Goal: Task Accomplishment & Management: Manage account settings

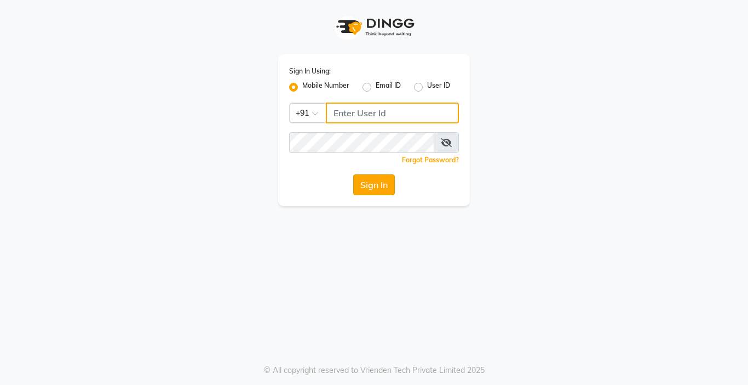
type input "9876376060"
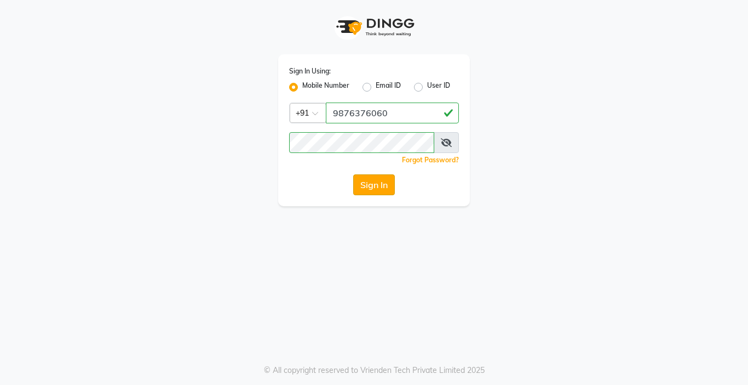
click at [375, 192] on button "Sign In" at bounding box center [374, 184] width 42 height 21
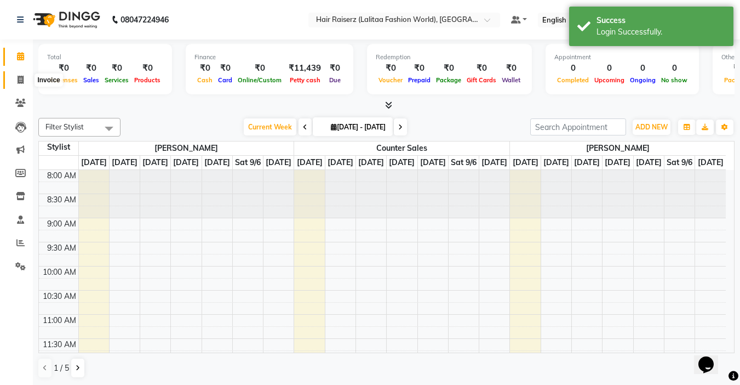
click at [15, 85] on span at bounding box center [20, 80] width 19 height 13
select select "service"
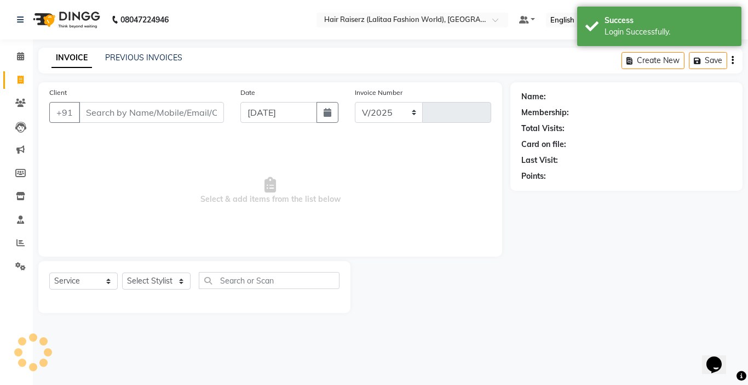
select select "7098"
type input "1019"
click at [139, 112] on input "Client" at bounding box center [151, 112] width 145 height 21
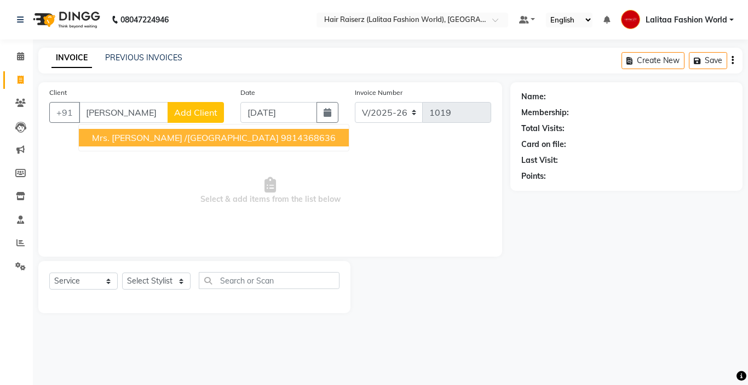
click at [147, 142] on span "Mrs. [PERSON_NAME] /[GEOGRAPHIC_DATA]" at bounding box center [185, 137] width 187 height 11
type input "9814368636"
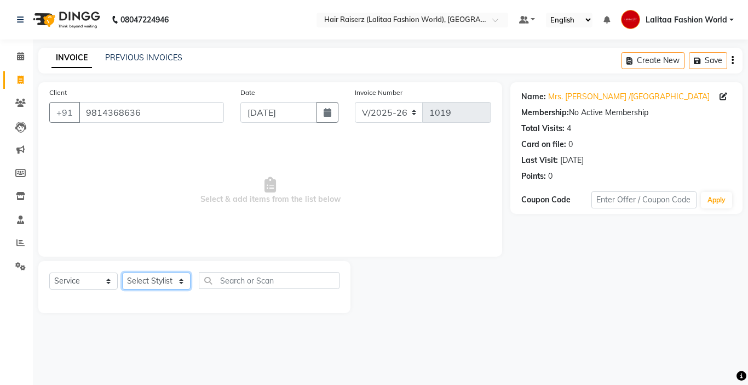
click at [153, 276] on select "Select Stylist [PERSON_NAME] counter sales [PERSON_NAME] [PERSON_NAME] Fashion …" at bounding box center [156, 280] width 68 height 17
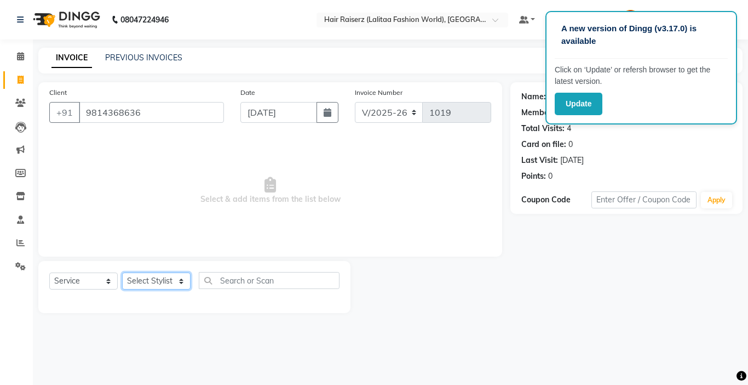
select select "67730"
click at [122, 272] on select "Select Stylist [PERSON_NAME] counter sales [PERSON_NAME] [PERSON_NAME] Fashion …" at bounding box center [156, 280] width 68 height 17
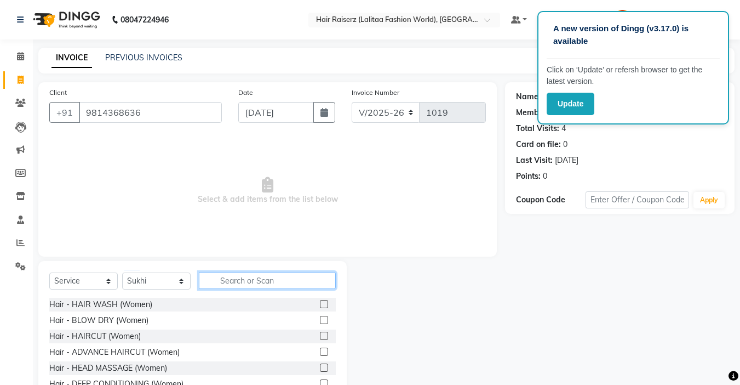
click at [226, 279] on input "text" at bounding box center [267, 280] width 137 height 17
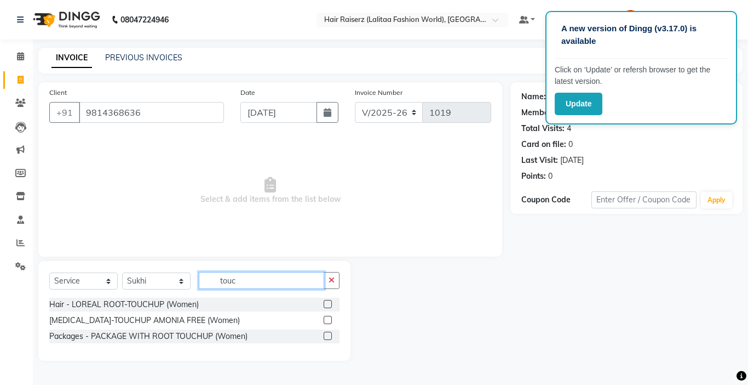
type input "touc"
click at [330, 320] on label at bounding box center [328, 320] width 8 height 8
click at [330, 320] on input "checkbox" at bounding box center [327, 320] width 7 height 7
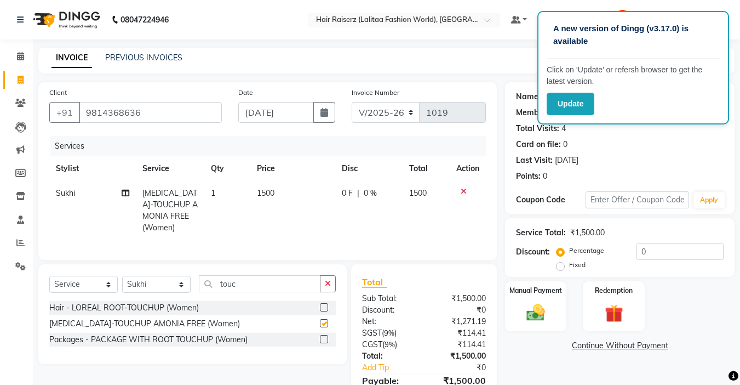
checkbox input "false"
click at [324, 311] on label at bounding box center [324, 307] width 8 height 8
click at [324, 311] on input "checkbox" at bounding box center [323, 307] width 7 height 7
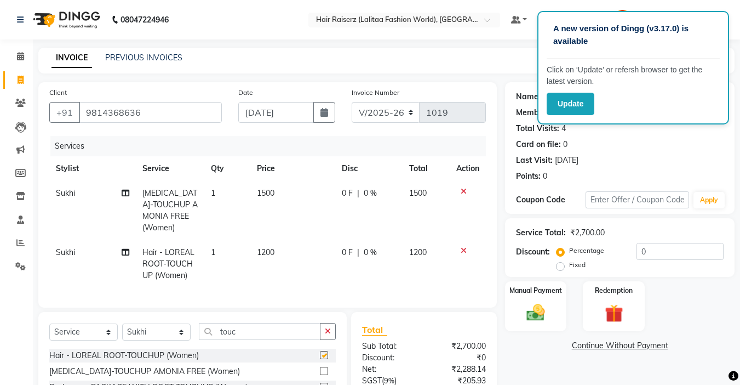
checkbox input "false"
click at [465, 192] on icon at bounding box center [464, 191] width 6 height 8
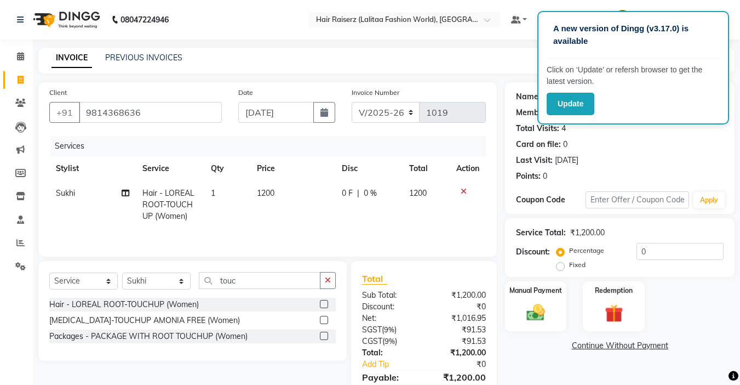
click at [569, 265] on label "Fixed" at bounding box center [577, 265] width 16 height 10
click at [561, 265] on input "Fixed" at bounding box center [563, 265] width 8 height 8
radio input "true"
click at [655, 251] on input "0" at bounding box center [680, 251] width 87 height 17
type input "300"
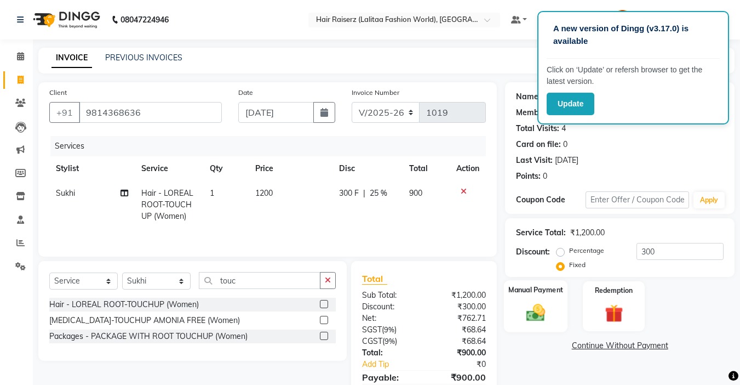
click at [549, 305] on img at bounding box center [535, 312] width 31 height 22
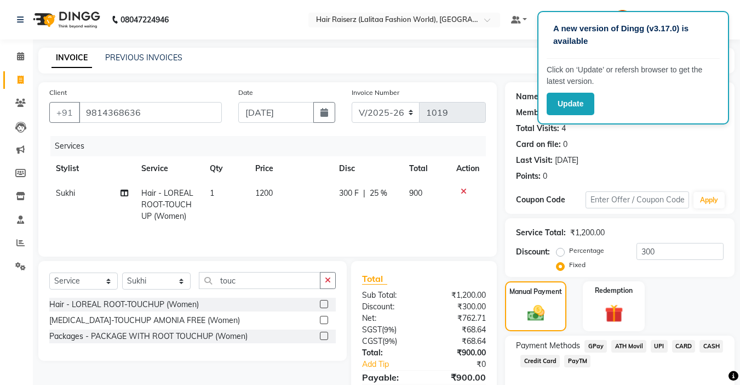
click at [657, 345] on span "UPI" at bounding box center [659, 346] width 17 height 13
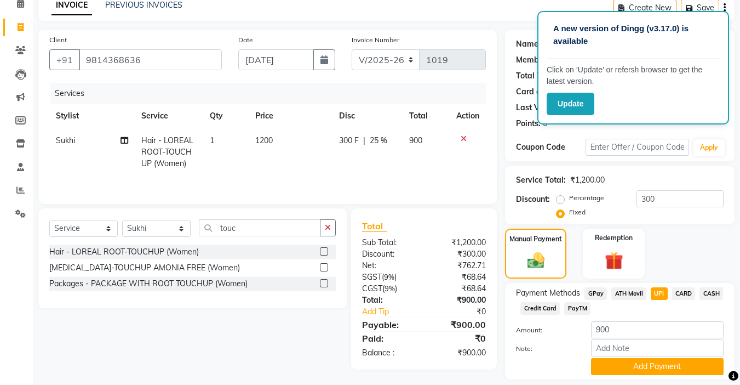
scroll to position [86, 0]
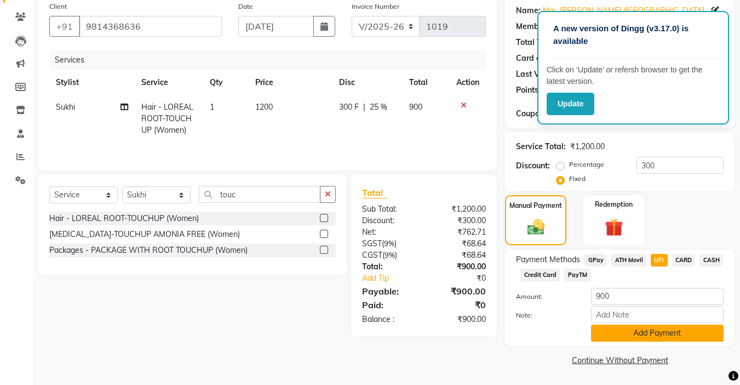
click at [628, 335] on button "Add Payment" at bounding box center [657, 332] width 133 height 17
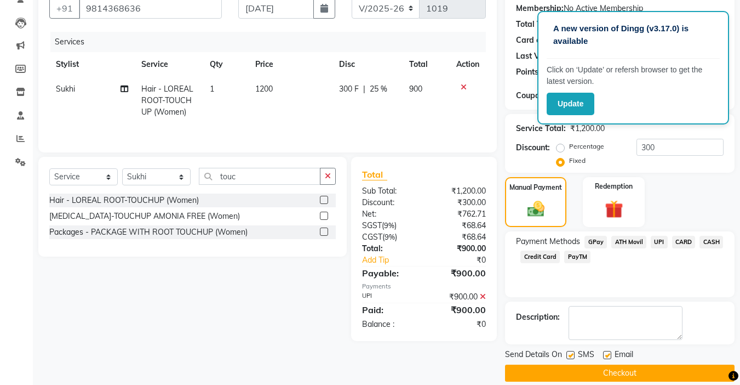
scroll to position [117, 0]
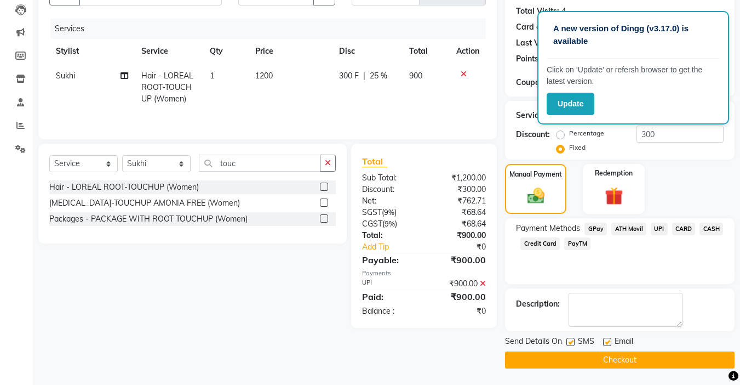
click at [608, 343] on label at bounding box center [607, 341] width 8 height 8
click at [608, 343] on input "checkbox" at bounding box center [606, 342] width 7 height 7
checkbox input "false"
click at [586, 359] on button "Checkout" at bounding box center [620, 359] width 230 height 17
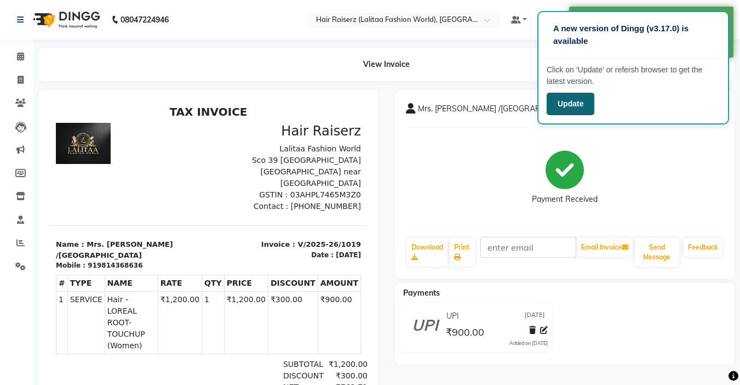
click at [559, 105] on button "Update" at bounding box center [571, 104] width 48 height 22
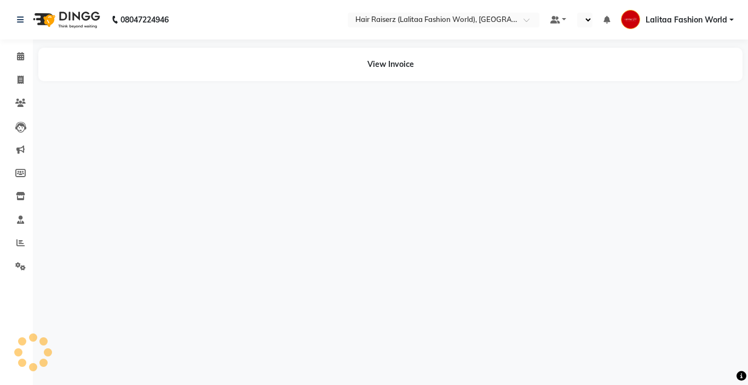
select select "en"
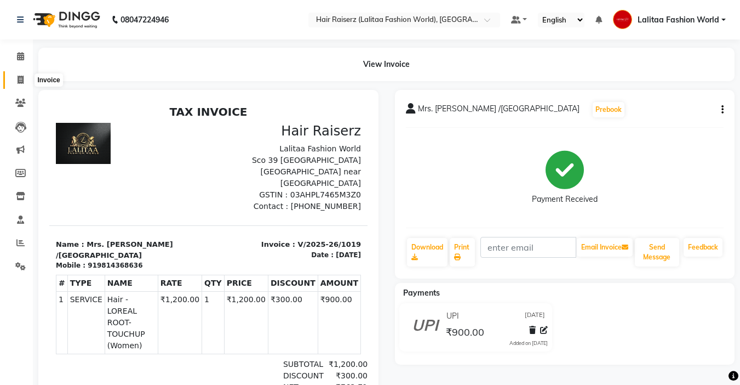
click at [22, 79] on icon at bounding box center [21, 80] width 6 height 8
select select "service"
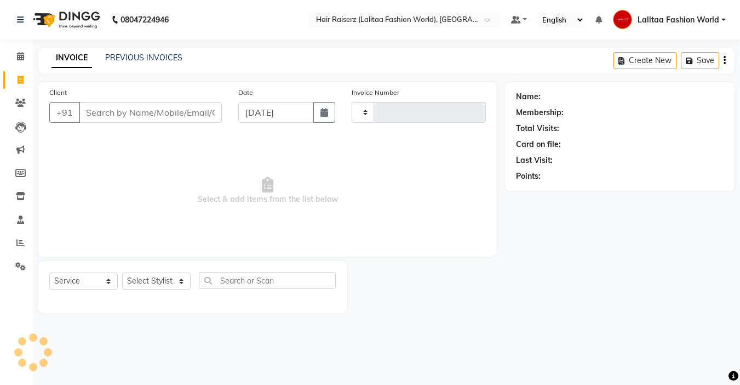
type input "1020"
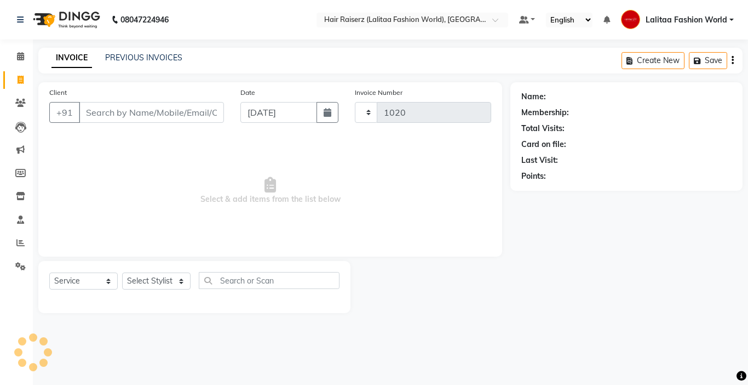
select select "7098"
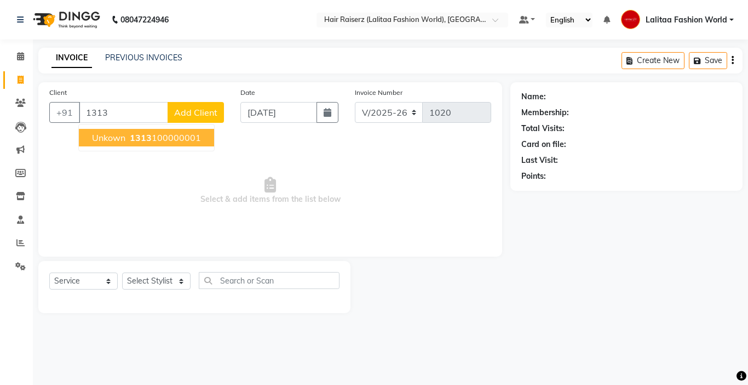
click at [136, 137] on span "1313" at bounding box center [141, 137] width 22 height 11
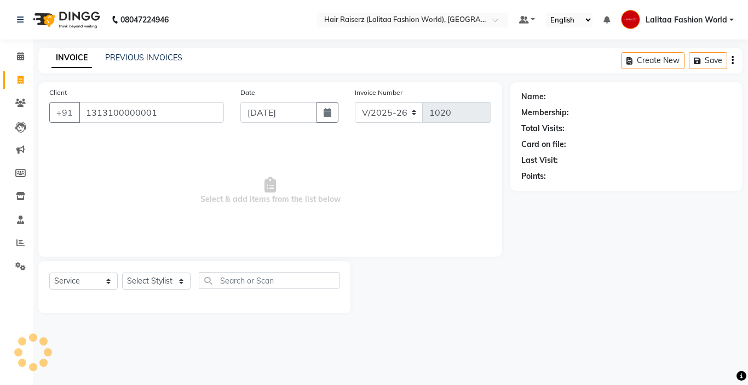
type input "1313100000001"
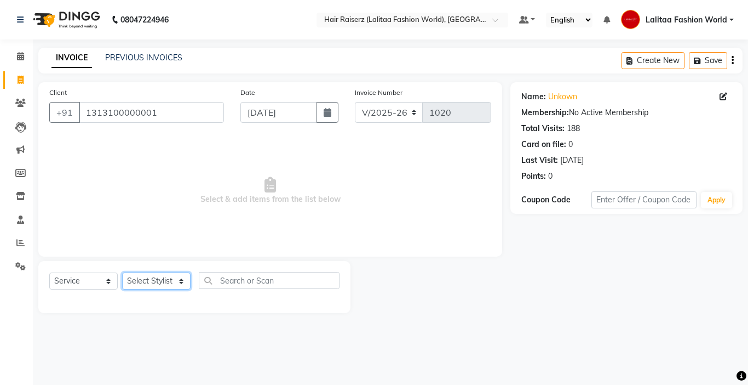
click at [160, 284] on select "Select Stylist [PERSON_NAME] counter sales [PERSON_NAME] [PERSON_NAME] Fashion …" at bounding box center [156, 280] width 68 height 17
select select "67729"
click at [122, 272] on select "Select Stylist [PERSON_NAME] counter sales [PERSON_NAME] [PERSON_NAME] Fashion …" at bounding box center [156, 280] width 68 height 17
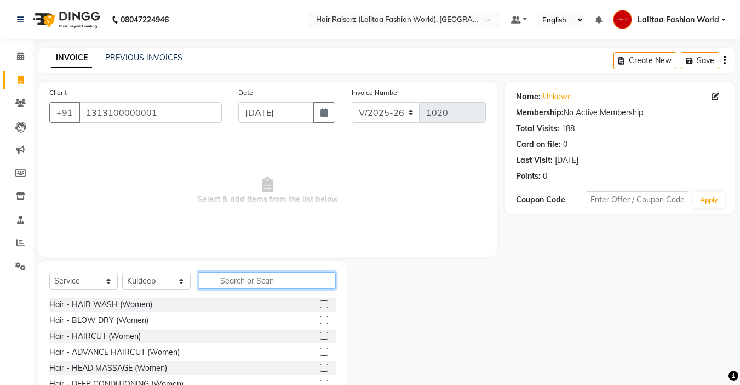
click at [221, 274] on input "text" at bounding box center [267, 280] width 137 height 17
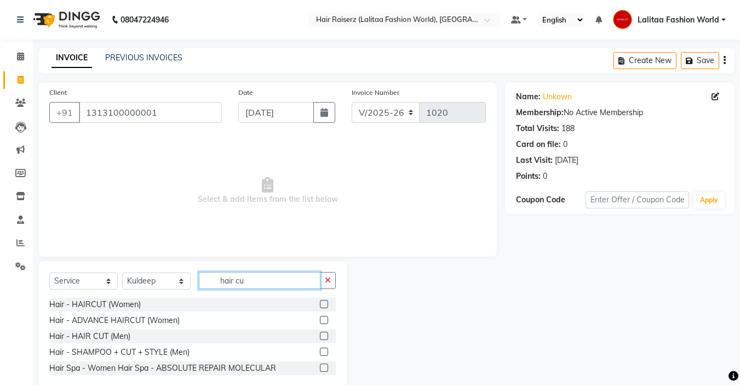
type input "hair cu"
click at [327, 305] on label at bounding box center [324, 304] width 8 height 8
click at [327, 305] on input "checkbox" at bounding box center [323, 304] width 7 height 7
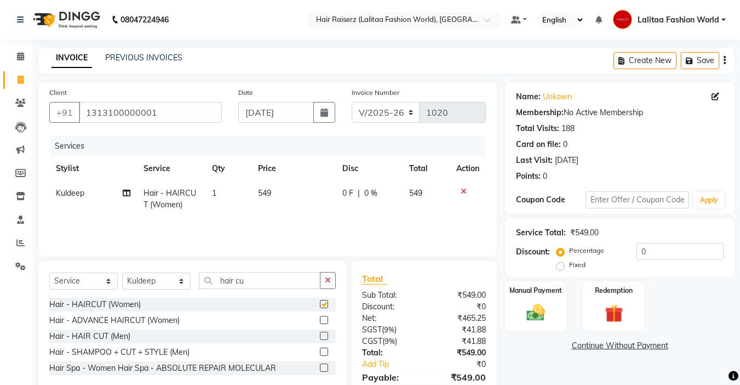
checkbox input "false"
click at [271, 193] on span "549" at bounding box center [264, 193] width 13 height 10
select select "67729"
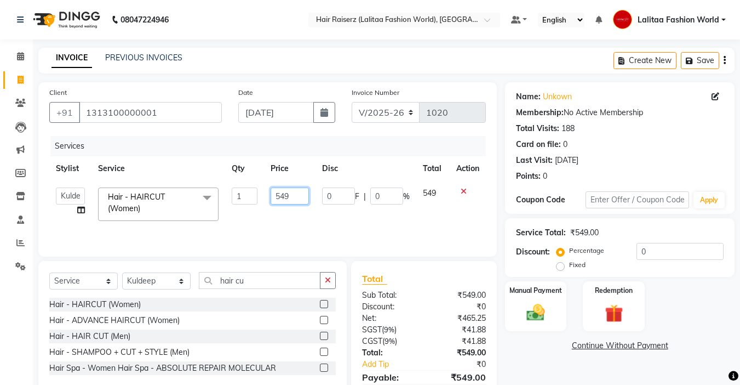
click at [290, 193] on input "549" at bounding box center [290, 195] width 38 height 17
type input "550"
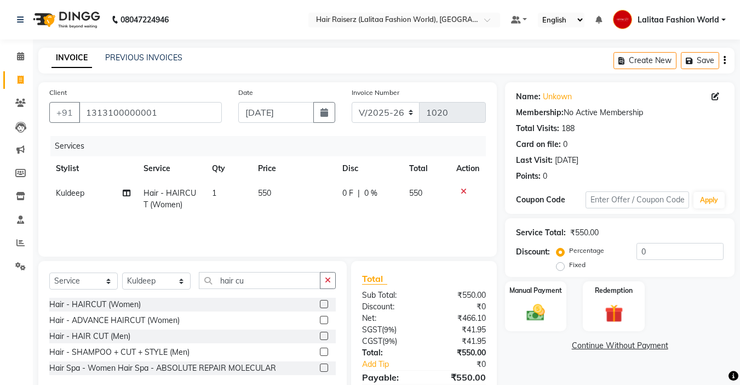
click at [356, 218] on div "Services Stylist Service Qty Price Disc Total Action Kuldeep Hair - HAIRCUT (Wo…" at bounding box center [267, 191] width 437 height 110
click at [170, 277] on select "Select Stylist [PERSON_NAME] counter sales [PERSON_NAME] [PERSON_NAME] Fashion …" at bounding box center [156, 280] width 68 height 17
select select "83884"
click at [122, 272] on select "Select Stylist [PERSON_NAME] counter sales [PERSON_NAME] [PERSON_NAME] Fashion …" at bounding box center [156, 280] width 68 height 17
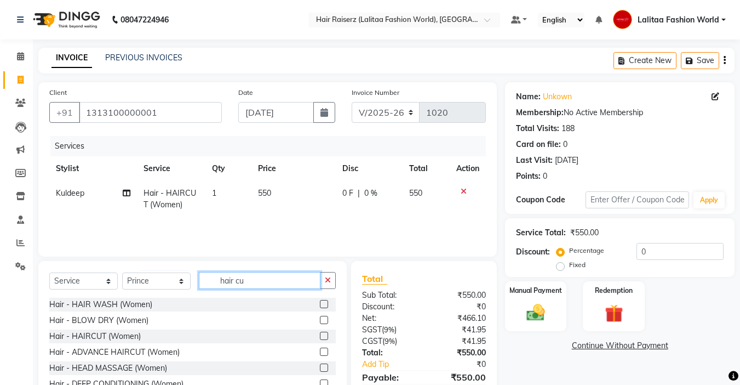
click at [253, 283] on input "hair cu" at bounding box center [260, 280] width 122 height 17
type input "h"
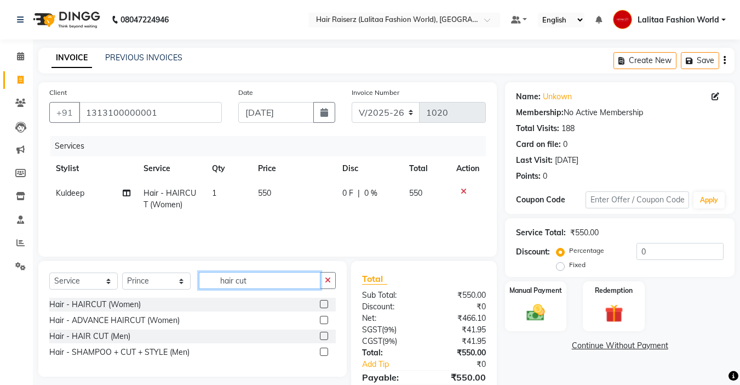
type input "hair cut"
click at [320, 333] on label at bounding box center [324, 335] width 8 height 8
click at [320, 333] on input "checkbox" at bounding box center [323, 336] width 7 height 7
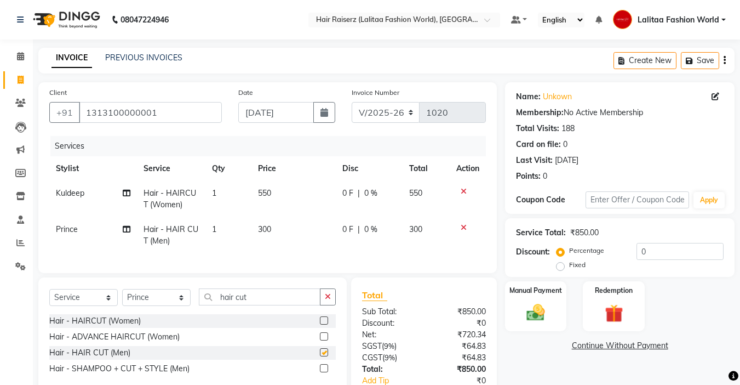
checkbox input "false"
click at [289, 305] on input "hair cut" at bounding box center [260, 296] width 122 height 17
click at [289, 305] on input "hair cu" at bounding box center [260, 296] width 122 height 17
type input "h"
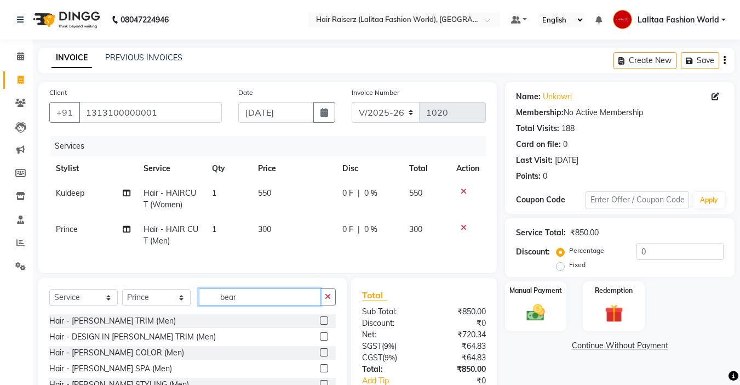
type input "bear"
click at [323, 324] on label at bounding box center [324, 320] width 8 height 8
click at [323, 324] on input "checkbox" at bounding box center [323, 320] width 7 height 7
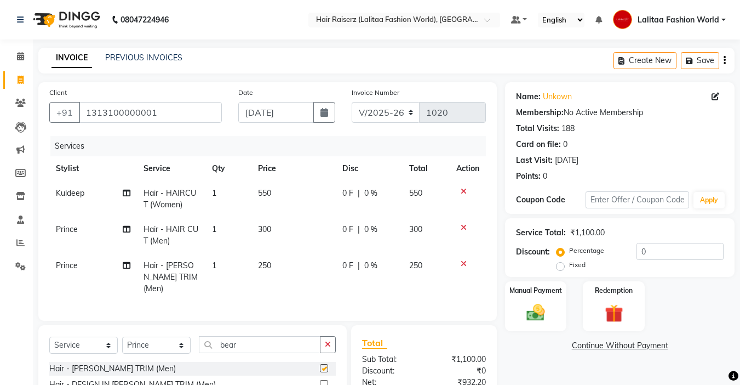
checkbox input "false"
click at [533, 304] on img at bounding box center [535, 312] width 31 height 22
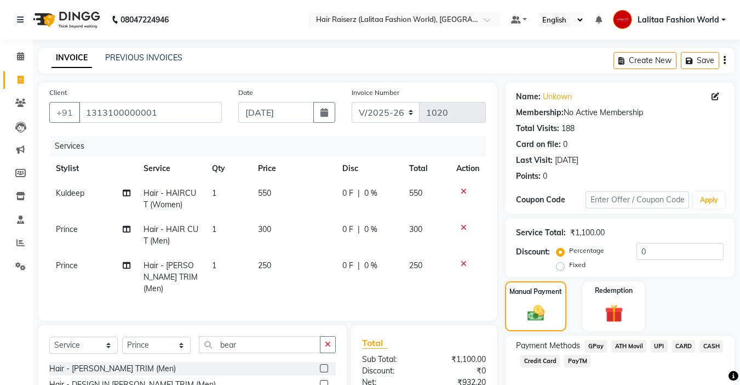
click at [683, 343] on span "CARD" at bounding box center [684, 346] width 24 height 13
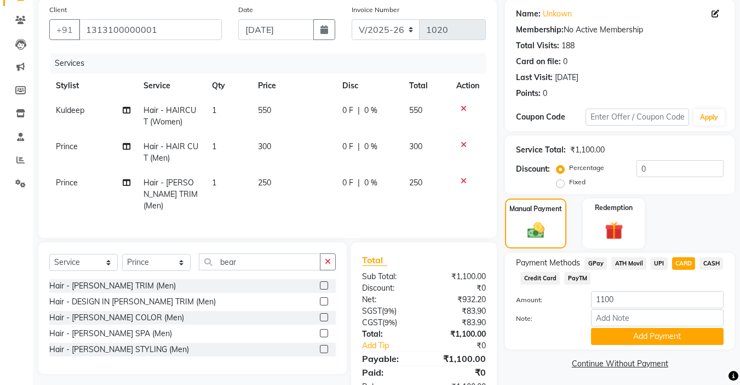
scroll to position [114, 0]
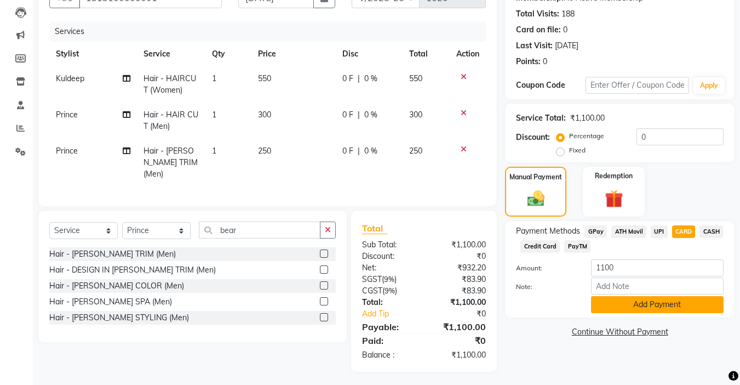
click at [664, 302] on button "Add Payment" at bounding box center [657, 304] width 133 height 17
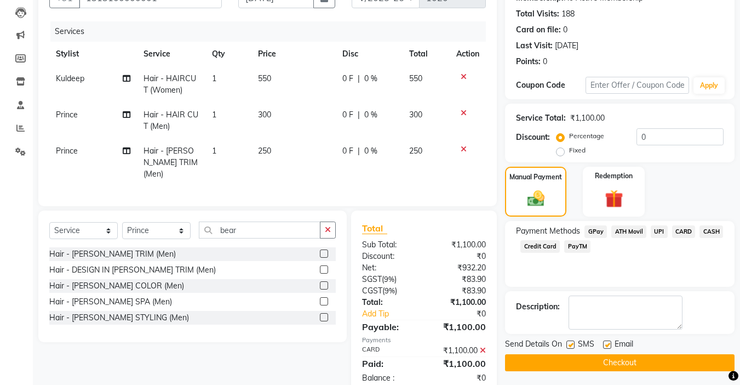
click at [607, 346] on label at bounding box center [607, 344] width 8 height 8
click at [607, 346] on input "checkbox" at bounding box center [606, 344] width 7 height 7
checkbox input "false"
click at [572, 346] on label at bounding box center [570, 344] width 8 height 8
click at [572, 346] on input "checkbox" at bounding box center [569, 344] width 7 height 7
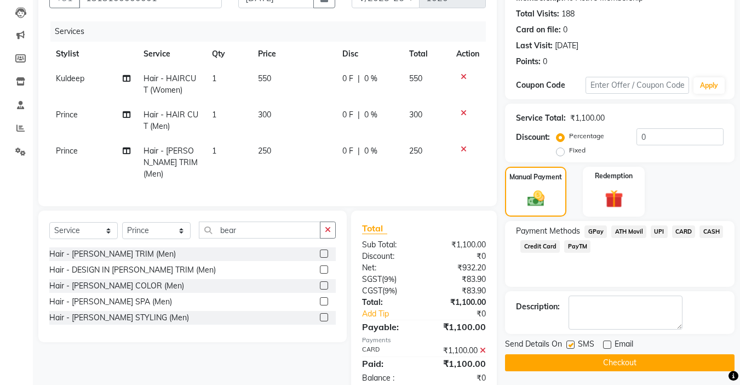
checkbox input "false"
click at [580, 364] on button "Checkout" at bounding box center [620, 362] width 230 height 17
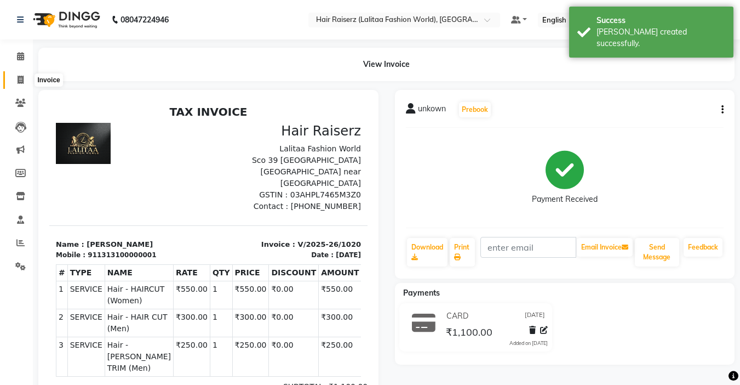
click at [19, 80] on icon at bounding box center [21, 80] width 6 height 8
select select "service"
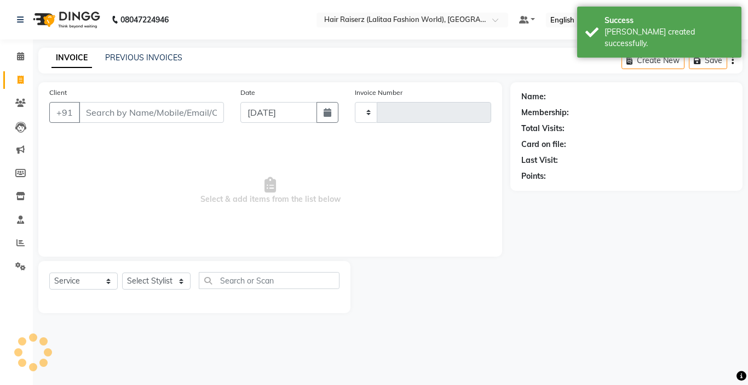
type input "1021"
select select "7098"
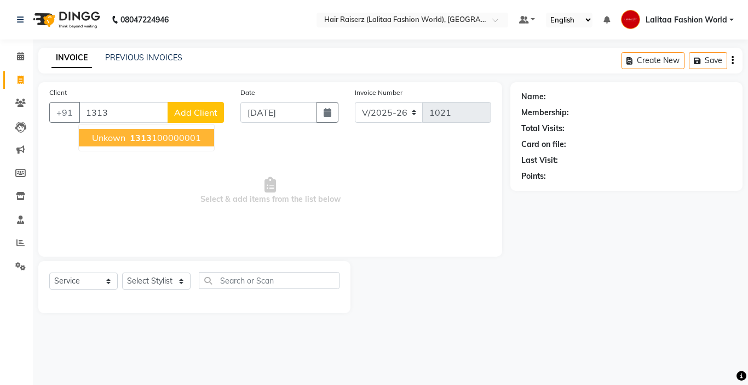
click at [150, 137] on span "1313" at bounding box center [141, 137] width 22 height 11
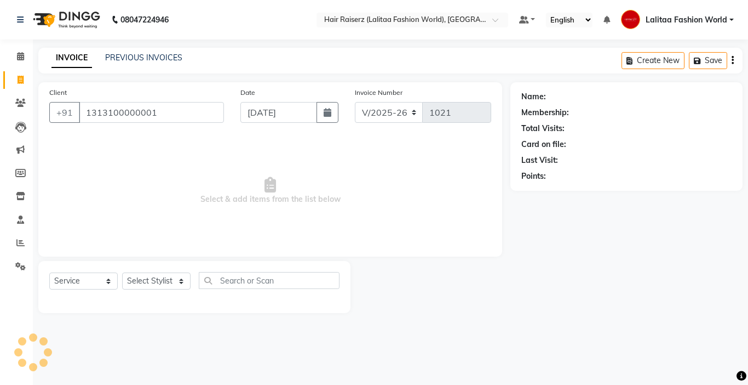
type input "1313100000001"
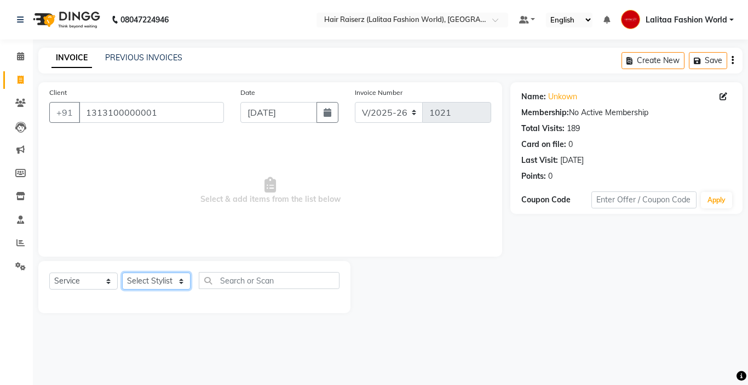
click at [157, 283] on select "Select Stylist [PERSON_NAME] counter sales [PERSON_NAME] [PERSON_NAME] Fashion …" at bounding box center [156, 280] width 68 height 17
select select "83884"
click at [122, 272] on select "Select Stylist [PERSON_NAME] counter sales [PERSON_NAME] [PERSON_NAME] Fashion …" at bounding box center [156, 280] width 68 height 17
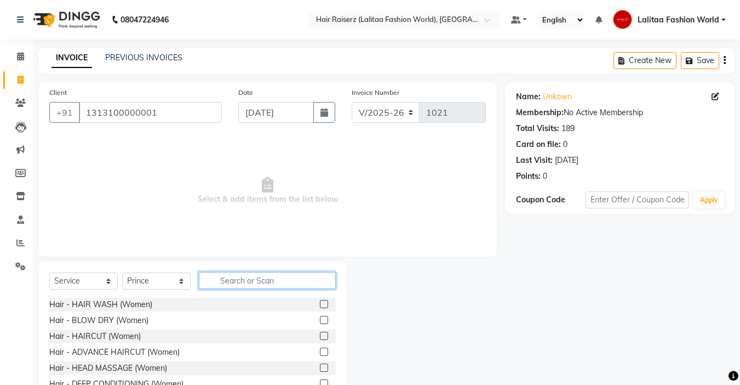
click at [230, 276] on input "text" at bounding box center [267, 280] width 137 height 17
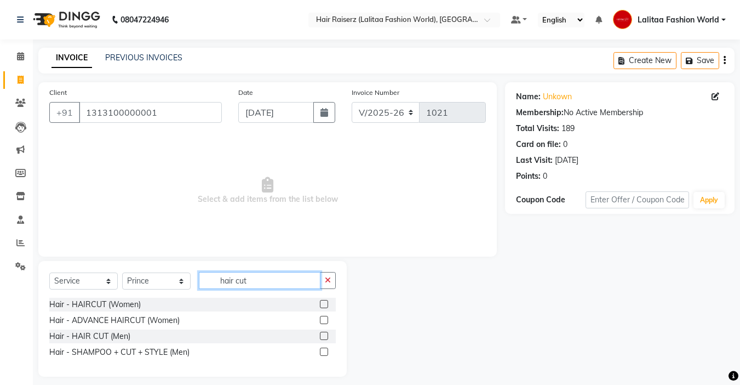
type input "hair cut"
click at [324, 336] on label at bounding box center [324, 335] width 8 height 8
click at [324, 336] on input "checkbox" at bounding box center [323, 336] width 7 height 7
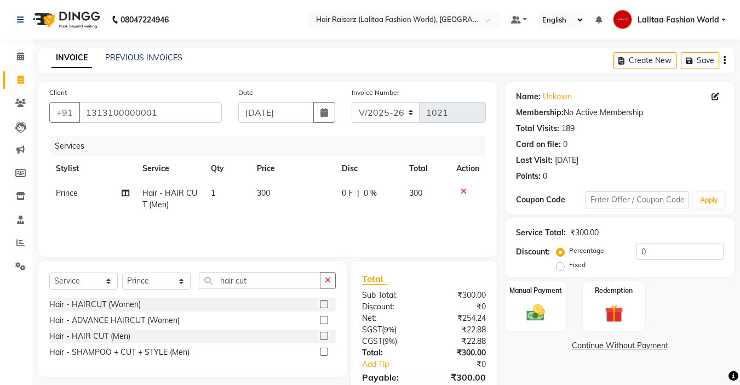
click at [324, 336] on label at bounding box center [324, 335] width 8 height 8
click at [324, 336] on input "checkbox" at bounding box center [323, 336] width 7 height 7
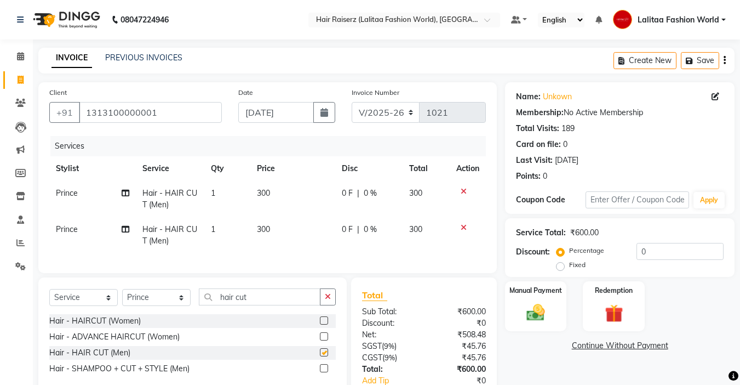
checkbox input "false"
click at [463, 225] on icon at bounding box center [464, 227] width 6 height 8
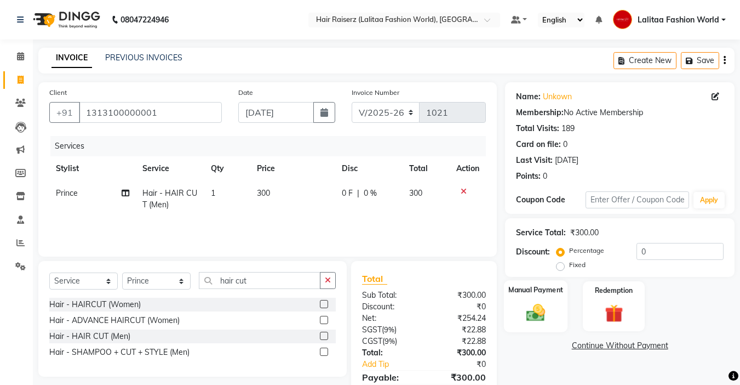
click at [546, 308] on img at bounding box center [535, 312] width 31 height 22
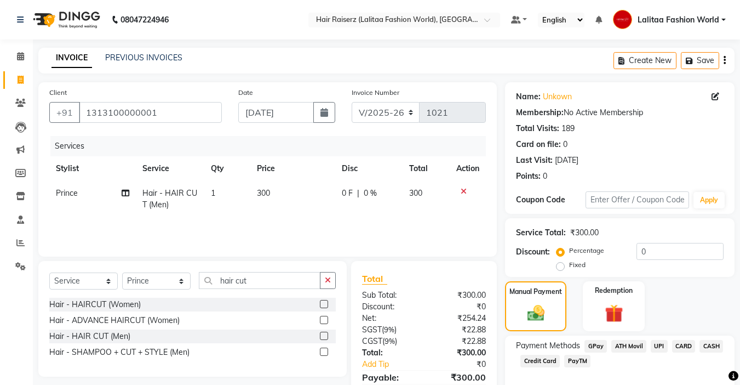
click at [711, 345] on span "CASH" at bounding box center [712, 346] width 24 height 13
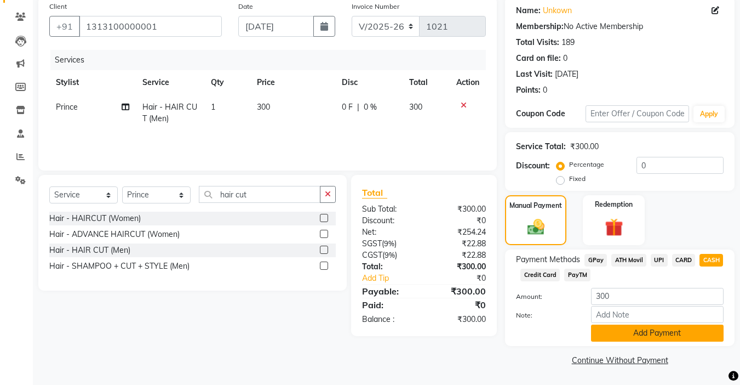
click at [621, 331] on button "Add Payment" at bounding box center [657, 332] width 133 height 17
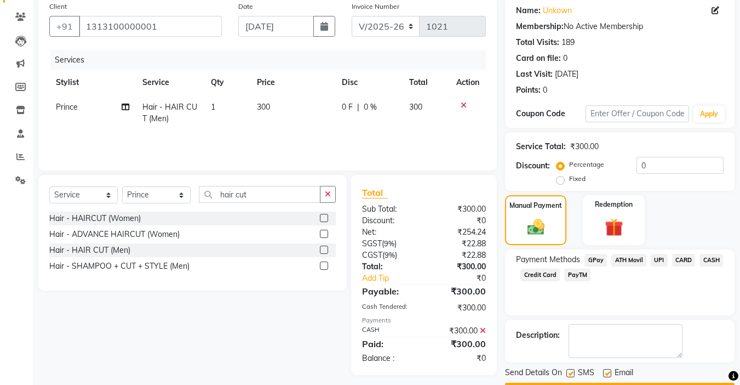
click at [609, 373] on label at bounding box center [607, 373] width 8 height 8
click at [609, 373] on input "checkbox" at bounding box center [606, 373] width 7 height 7
checkbox input "false"
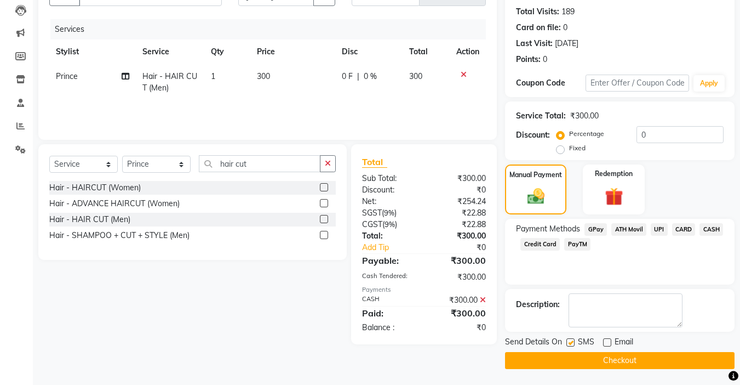
scroll to position [117, 0]
click at [572, 342] on label at bounding box center [570, 341] width 8 height 8
click at [572, 342] on input "checkbox" at bounding box center [569, 342] width 7 height 7
checkbox input "false"
click at [581, 360] on button "Checkout" at bounding box center [620, 359] width 230 height 17
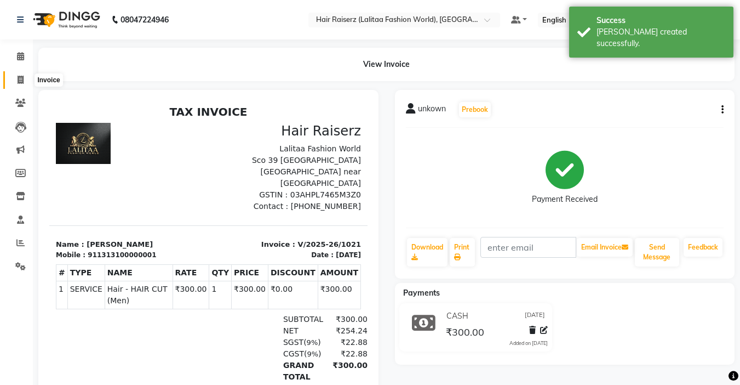
click at [15, 77] on span at bounding box center [20, 80] width 19 height 13
select select "service"
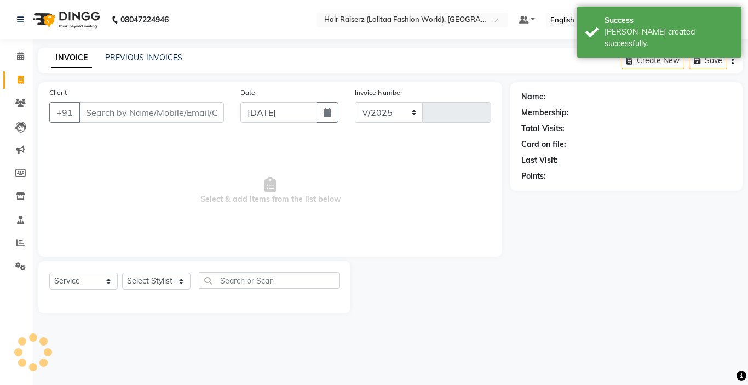
select select "7098"
type input "1022"
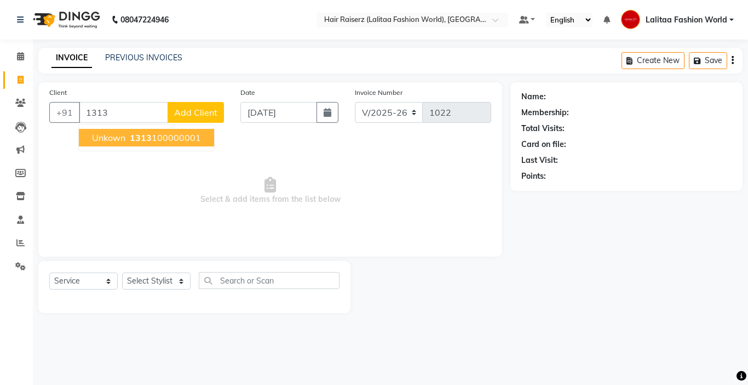
click at [126, 141] on button "unkown 1313 100000001" at bounding box center [146, 138] width 135 height 18
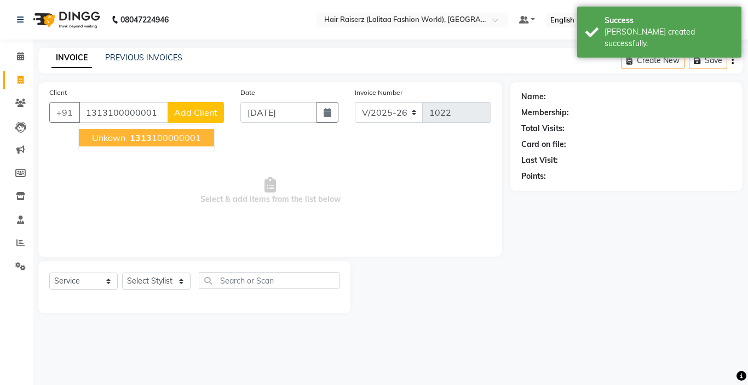
type input "1313100000001"
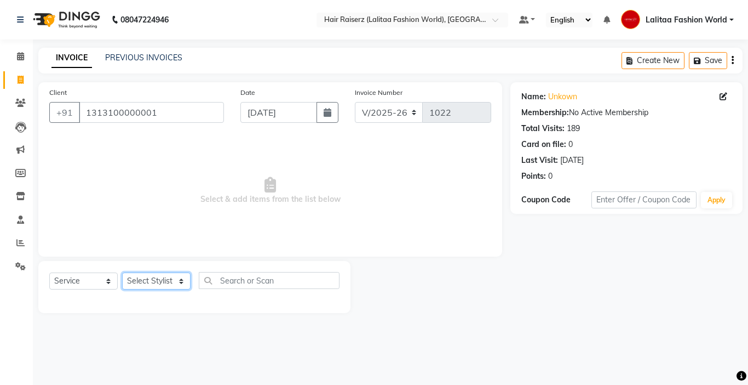
click at [162, 285] on select "Select Stylist [PERSON_NAME] counter sales [PERSON_NAME] [PERSON_NAME] Fashion …" at bounding box center [156, 280] width 68 height 17
select select "83884"
click at [122, 272] on select "Select Stylist [PERSON_NAME] counter sales [PERSON_NAME] [PERSON_NAME] Fashion …" at bounding box center [156, 280] width 68 height 17
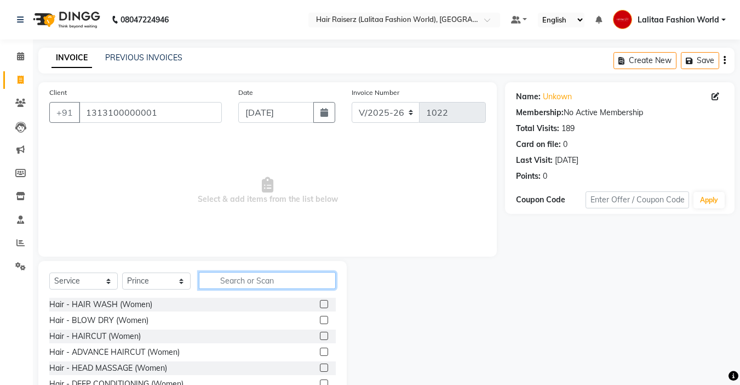
click at [230, 279] on input "text" at bounding box center [267, 280] width 137 height 17
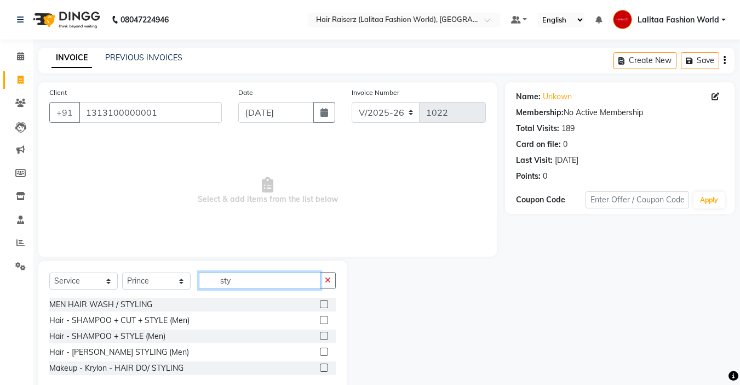
type input "sty"
click at [321, 334] on label at bounding box center [324, 335] width 8 height 8
click at [321, 334] on input "checkbox" at bounding box center [323, 336] width 7 height 7
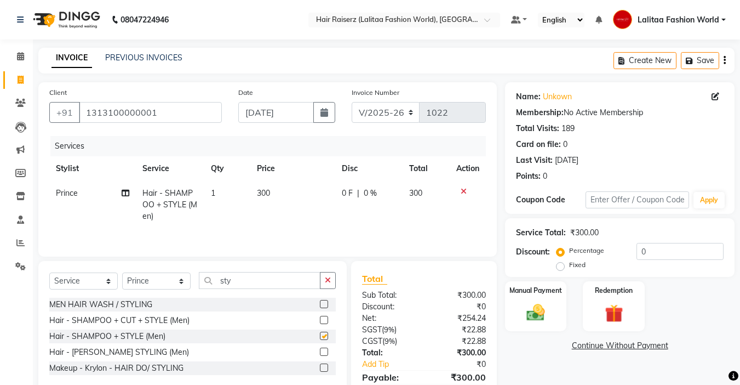
checkbox input "false"
click at [569, 266] on label "Fixed" at bounding box center [577, 265] width 16 height 10
click at [560, 266] on input "Fixed" at bounding box center [563, 265] width 8 height 8
radio input "true"
click at [656, 250] on input "0" at bounding box center [680, 251] width 87 height 17
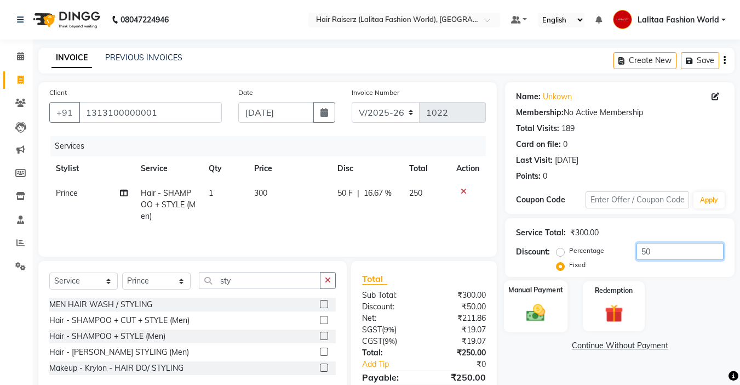
type input "50"
click at [546, 306] on img at bounding box center [535, 312] width 31 height 22
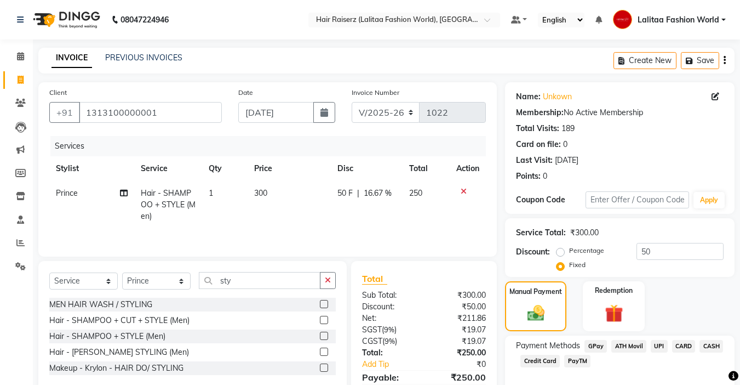
click at [657, 346] on span "UPI" at bounding box center [659, 346] width 17 height 13
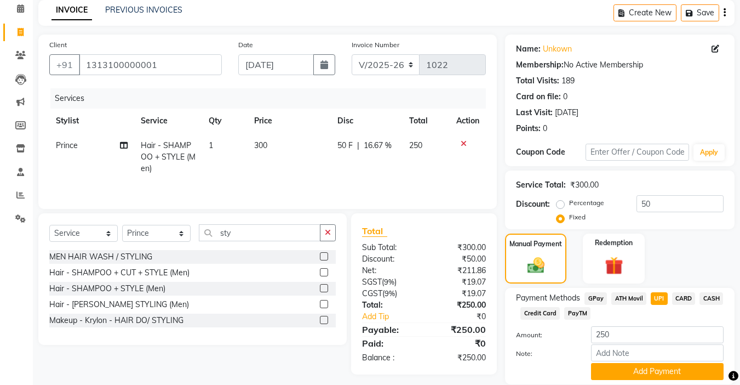
scroll to position [86, 0]
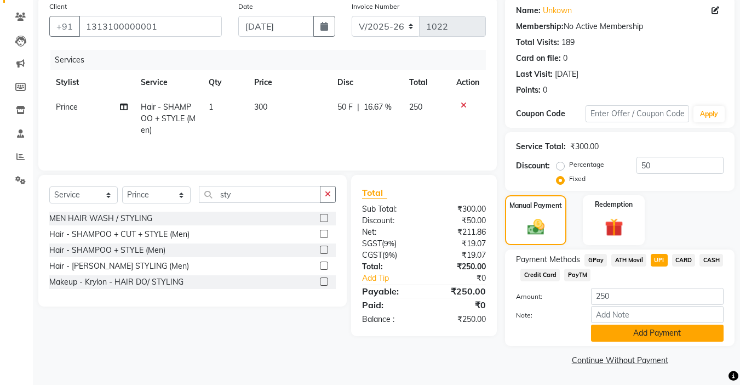
click at [663, 330] on button "Add Payment" at bounding box center [657, 332] width 133 height 17
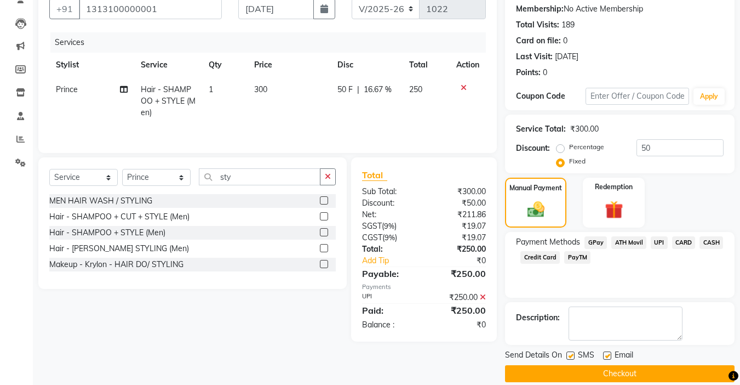
scroll to position [117, 0]
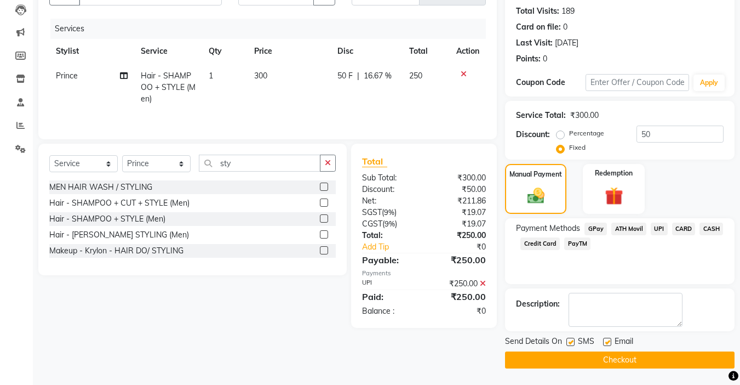
click at [607, 345] on label at bounding box center [607, 341] width 8 height 8
click at [607, 345] on input "checkbox" at bounding box center [606, 342] width 7 height 7
checkbox input "false"
click at [569, 344] on label at bounding box center [570, 341] width 8 height 8
click at [569, 344] on input "checkbox" at bounding box center [569, 342] width 7 height 7
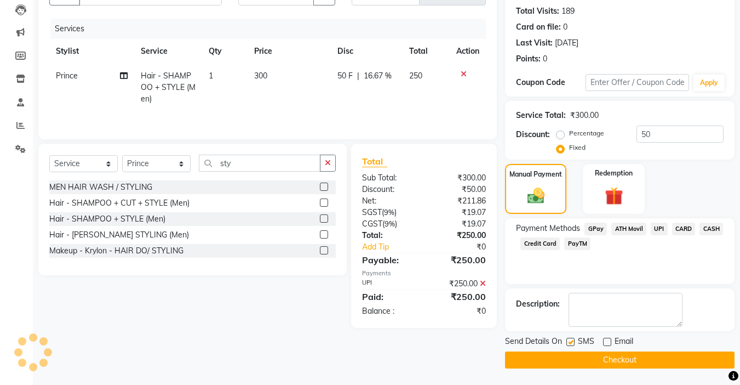
checkbox input "false"
click at [570, 367] on button "Checkout" at bounding box center [620, 359] width 230 height 17
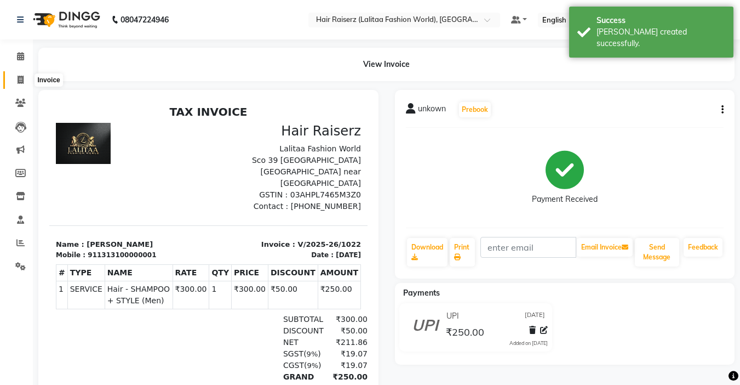
click at [21, 77] on icon at bounding box center [21, 80] width 6 height 8
select select "service"
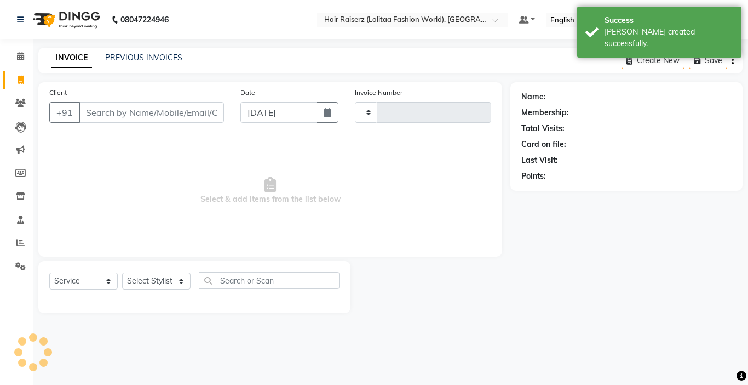
type input "1023"
select select "7098"
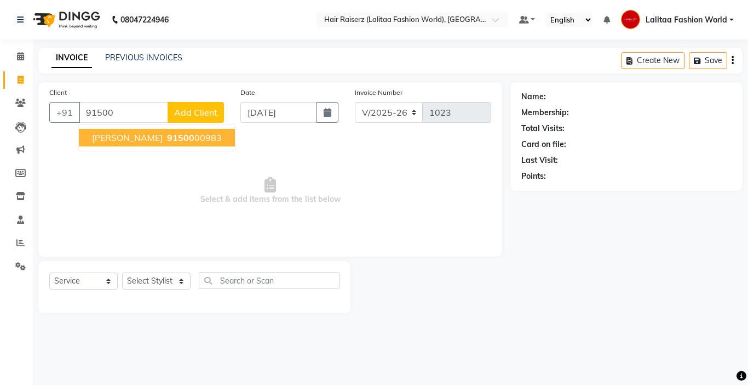
click at [167, 140] on span "91500" at bounding box center [180, 137] width 27 height 11
type input "9150000983"
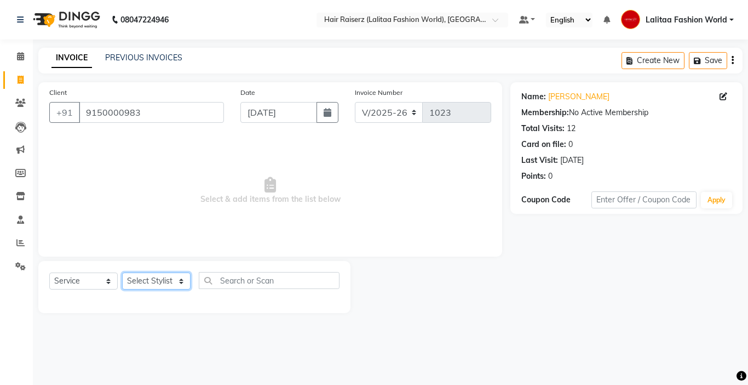
click at [149, 273] on select "Select Stylist [PERSON_NAME] counter sales [PERSON_NAME] [PERSON_NAME] Fashion …" at bounding box center [156, 280] width 68 height 17
select select "67730"
click at [122, 272] on select "Select Stylist [PERSON_NAME] counter sales [PERSON_NAME] [PERSON_NAME] Fashion …" at bounding box center [156, 280] width 68 height 17
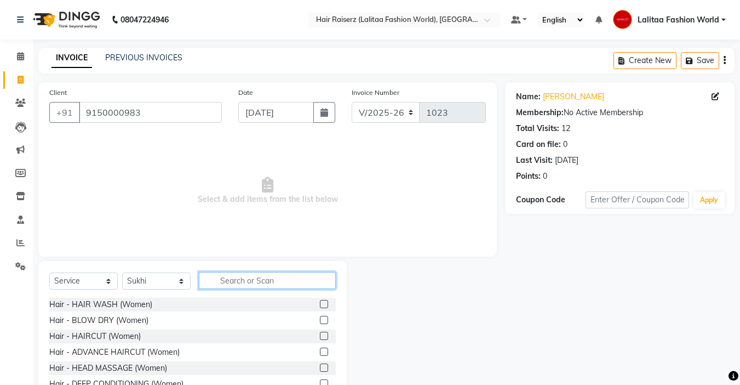
click at [231, 278] on input "text" at bounding box center [267, 280] width 137 height 17
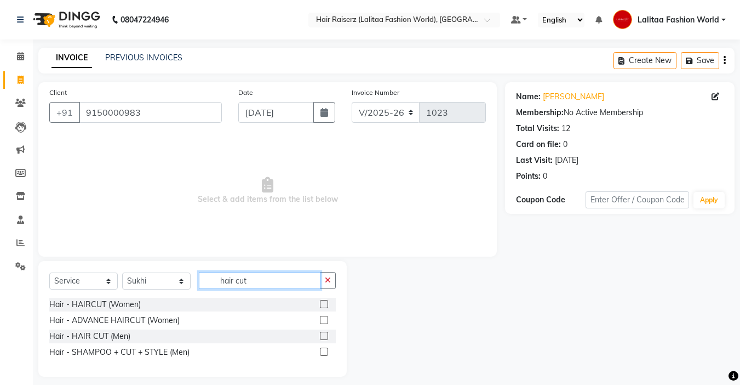
type input "hair cut"
click at [324, 339] on label at bounding box center [324, 335] width 8 height 8
click at [324, 339] on input "checkbox" at bounding box center [323, 336] width 7 height 7
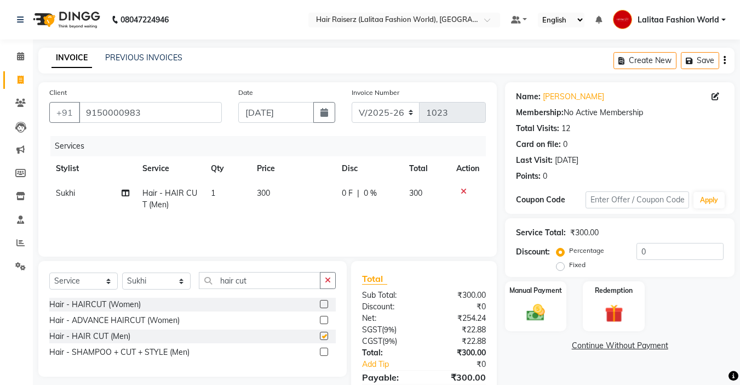
checkbox input "false"
click at [265, 284] on input "hair cut" at bounding box center [260, 280] width 122 height 17
type input "h"
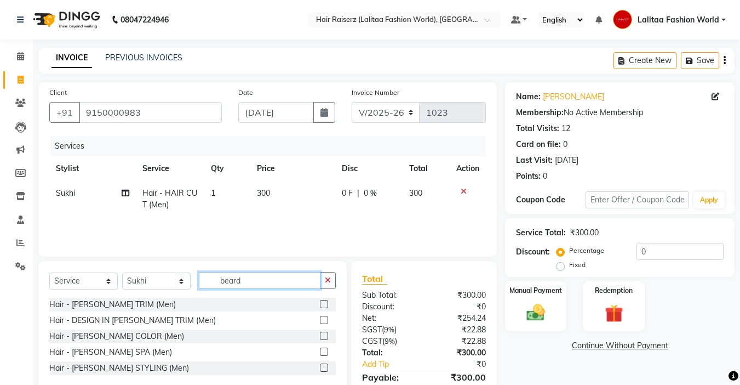
type input "beard"
click at [324, 304] on label at bounding box center [324, 304] width 8 height 8
click at [324, 304] on input "checkbox" at bounding box center [323, 304] width 7 height 7
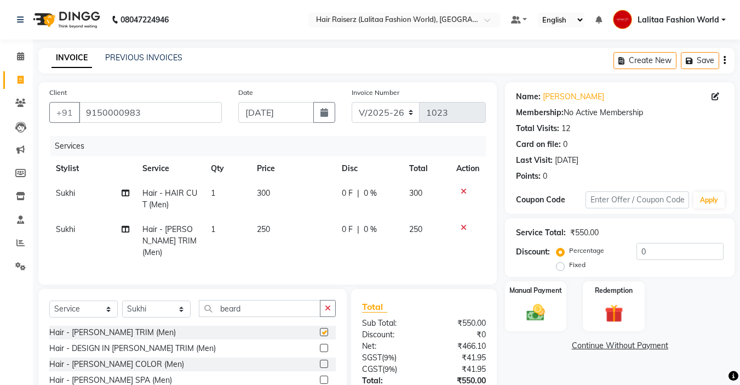
checkbox input "false"
click at [532, 301] on img at bounding box center [535, 312] width 31 height 22
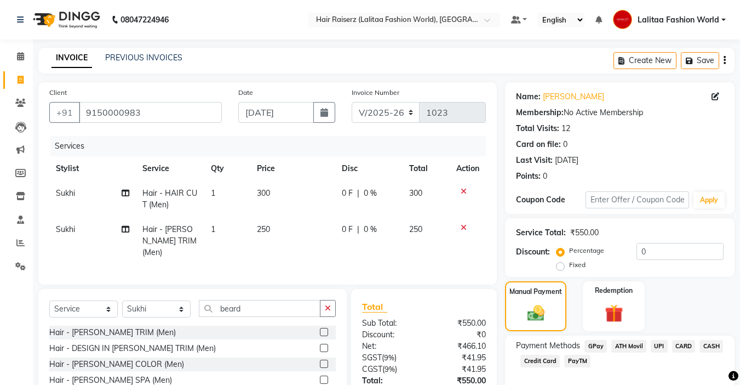
click at [661, 345] on span "UPI" at bounding box center [659, 346] width 17 height 13
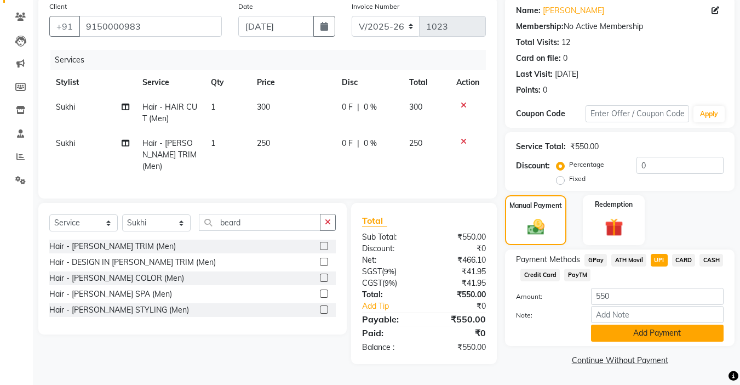
click at [663, 333] on button "Add Payment" at bounding box center [657, 332] width 133 height 17
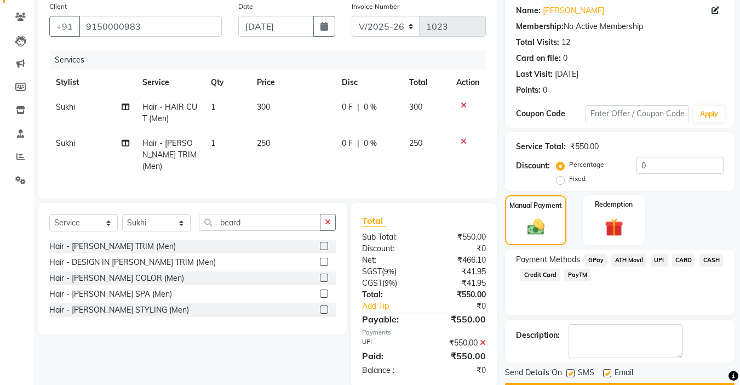
click at [606, 374] on label at bounding box center [607, 373] width 8 height 8
click at [606, 374] on input "checkbox" at bounding box center [606, 373] width 7 height 7
checkbox input "false"
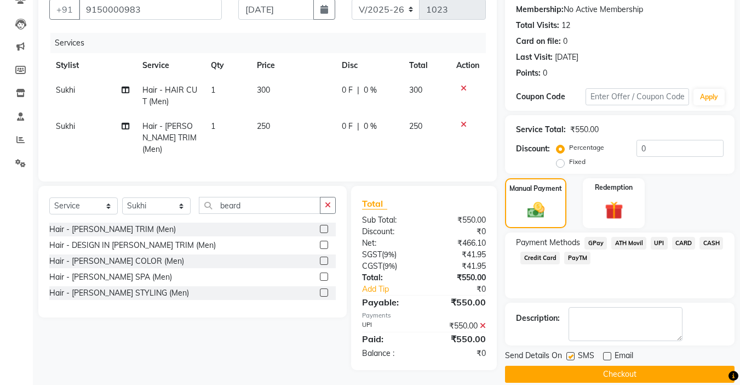
scroll to position [117, 0]
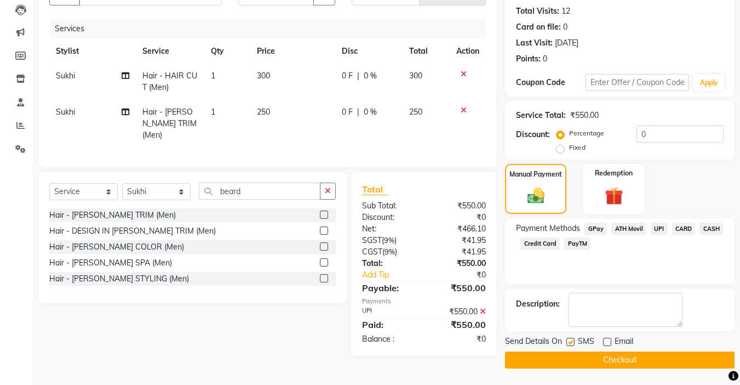
click at [610, 357] on button "Checkout" at bounding box center [620, 359] width 230 height 17
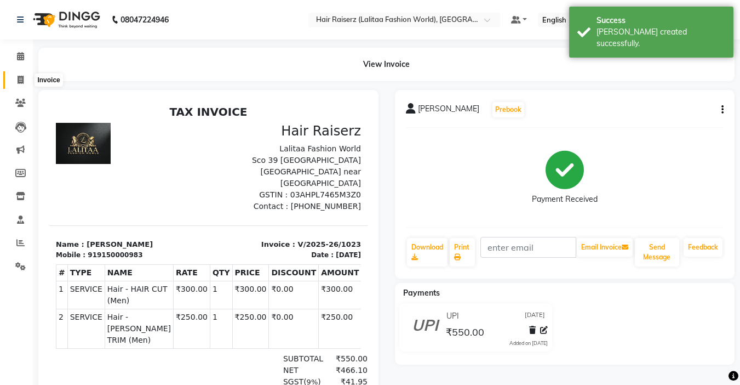
click at [22, 79] on icon at bounding box center [21, 80] width 6 height 8
select select "service"
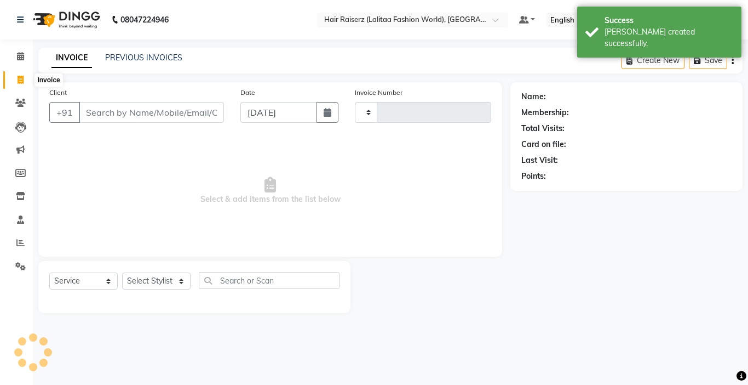
type input "1024"
select select "7098"
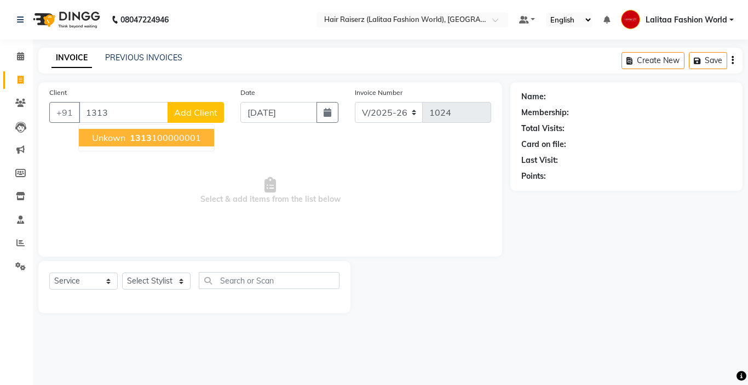
click at [132, 141] on span "1313" at bounding box center [141, 137] width 22 height 11
type input "1313100000001"
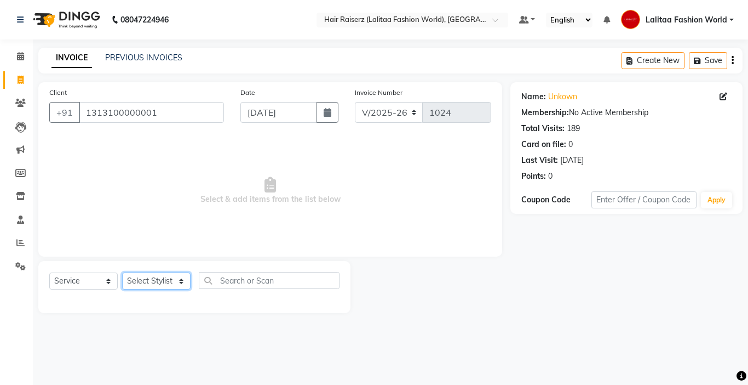
click at [146, 280] on select "Select Stylist [PERSON_NAME] counter sales [PERSON_NAME] [PERSON_NAME] Fashion …" at bounding box center [156, 280] width 68 height 17
select select "83884"
click at [122, 272] on select "Select Stylist [PERSON_NAME] counter sales [PERSON_NAME] [PERSON_NAME] Fashion …" at bounding box center [156, 280] width 68 height 17
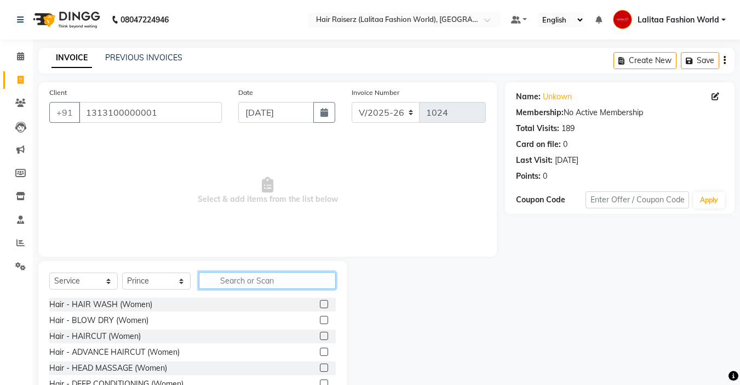
click at [226, 279] on input "text" at bounding box center [267, 280] width 137 height 17
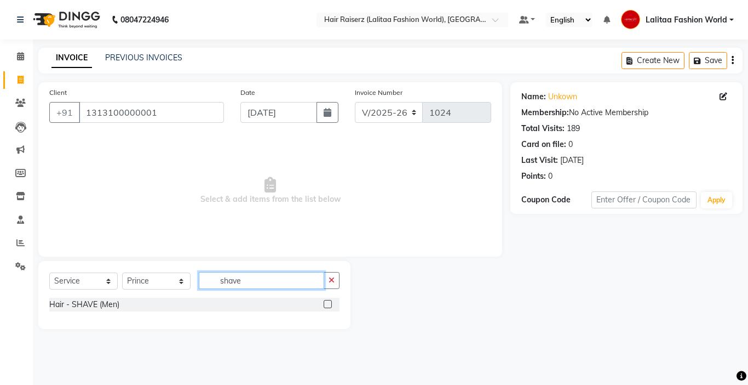
type input "shave"
click at [326, 305] on label at bounding box center [328, 304] width 8 height 8
click at [326, 305] on input "checkbox" at bounding box center [327, 304] width 7 height 7
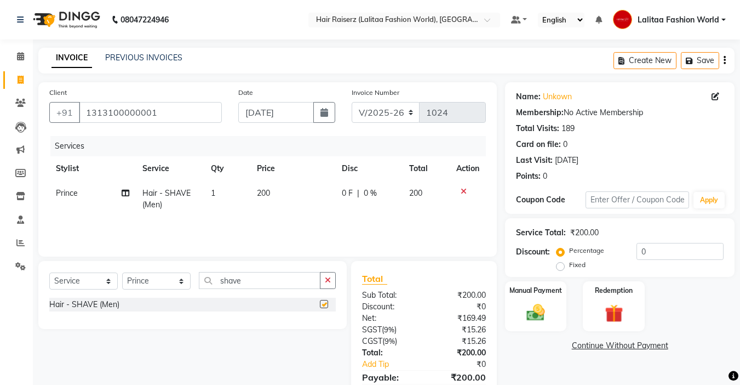
checkbox input "false"
click at [538, 316] on img at bounding box center [535, 312] width 31 height 22
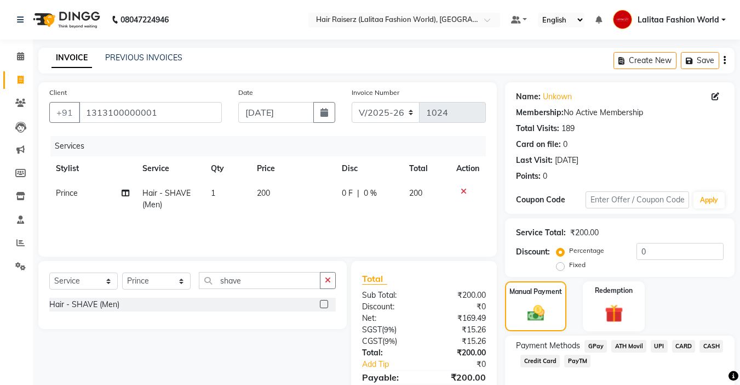
click at [663, 346] on span "UPI" at bounding box center [659, 346] width 17 height 13
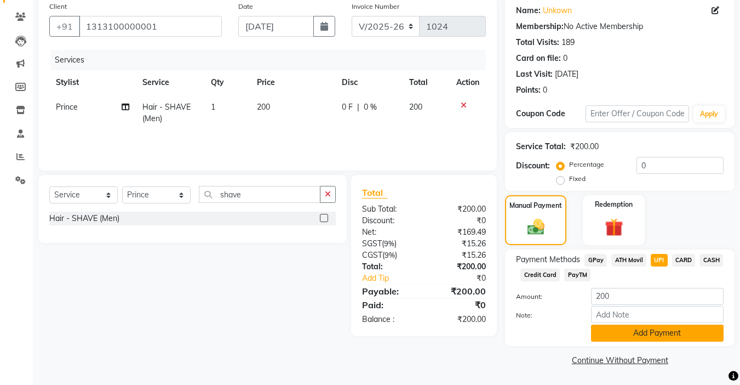
click at [690, 333] on button "Add Payment" at bounding box center [657, 332] width 133 height 17
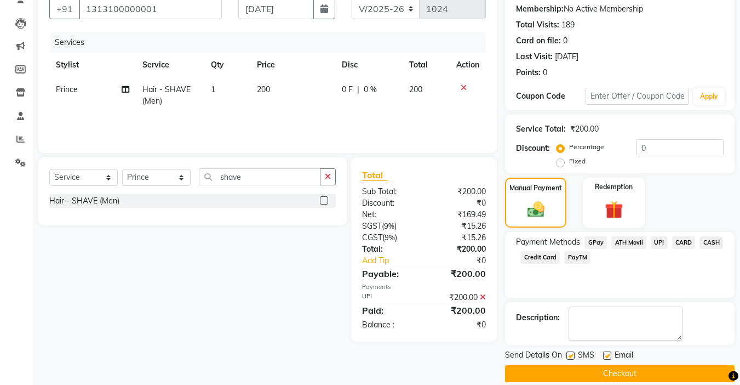
scroll to position [117, 0]
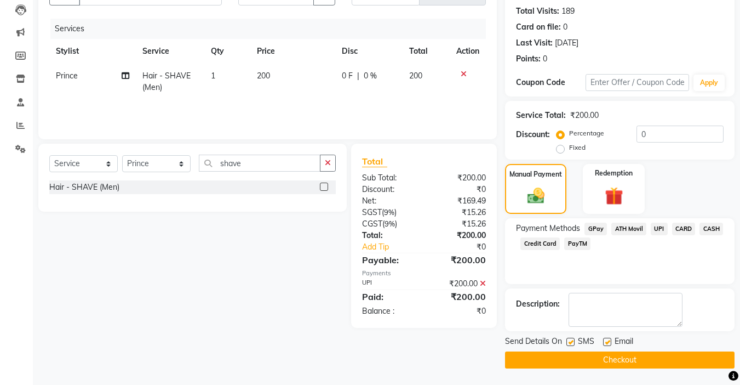
click at [609, 342] on label at bounding box center [607, 341] width 8 height 8
click at [609, 342] on input "checkbox" at bounding box center [606, 342] width 7 height 7
checkbox input "false"
click at [570, 340] on label at bounding box center [570, 341] width 8 height 8
click at [570, 340] on input "checkbox" at bounding box center [569, 342] width 7 height 7
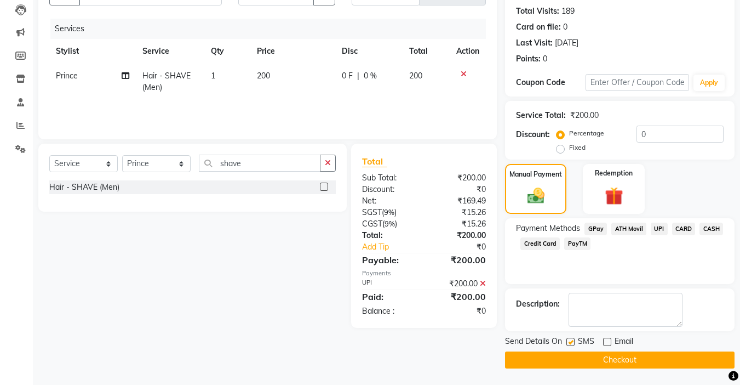
checkbox input "false"
click at [578, 356] on button "Checkout" at bounding box center [620, 359] width 230 height 17
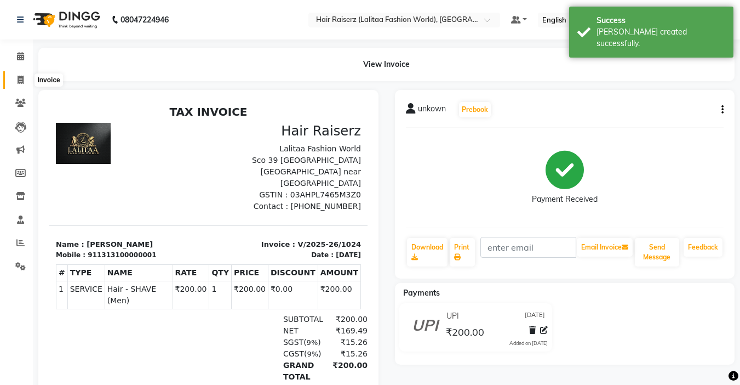
click at [21, 79] on icon at bounding box center [21, 80] width 6 height 8
select select "service"
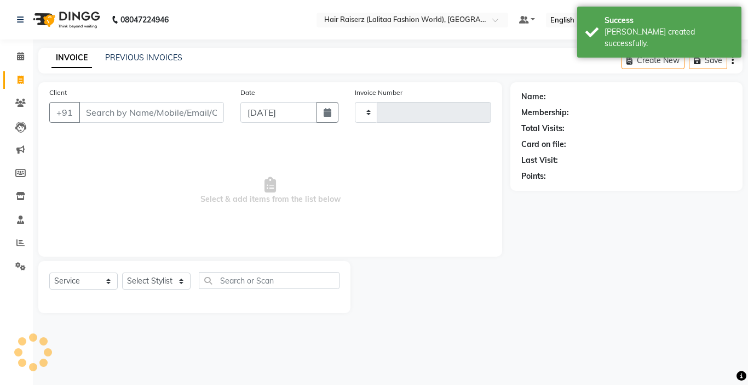
type input "1025"
select select "7098"
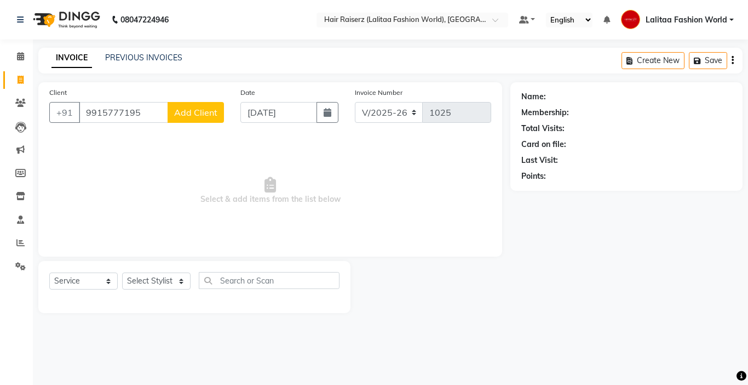
type input "9915777195"
click at [200, 106] on button "Add Client" at bounding box center [196, 112] width 56 height 21
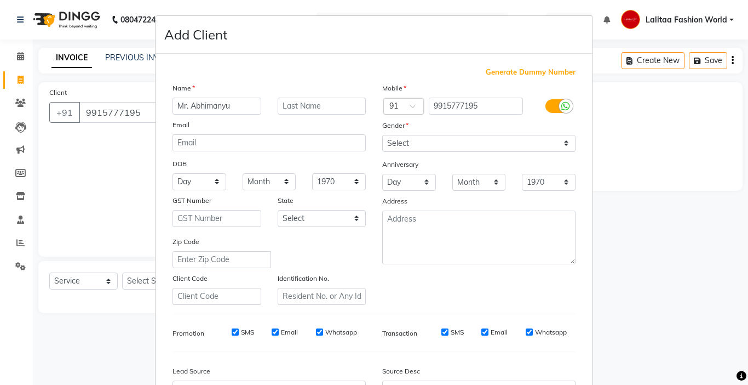
type input "Mr. Abhimanyu"
click at [431, 140] on select "Select [DEMOGRAPHIC_DATA] [DEMOGRAPHIC_DATA] Other Prefer Not To Say" at bounding box center [478, 143] width 193 height 17
select select "[DEMOGRAPHIC_DATA]"
click at [382, 135] on select "Select [DEMOGRAPHIC_DATA] [DEMOGRAPHIC_DATA] Other Prefer Not To Say" at bounding box center [478, 143] width 193 height 17
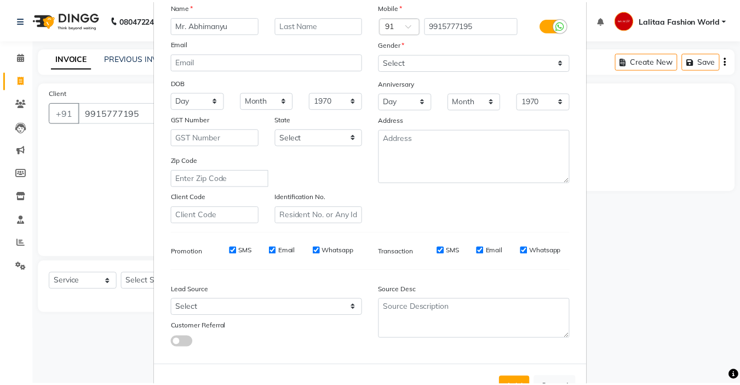
scroll to position [121, 0]
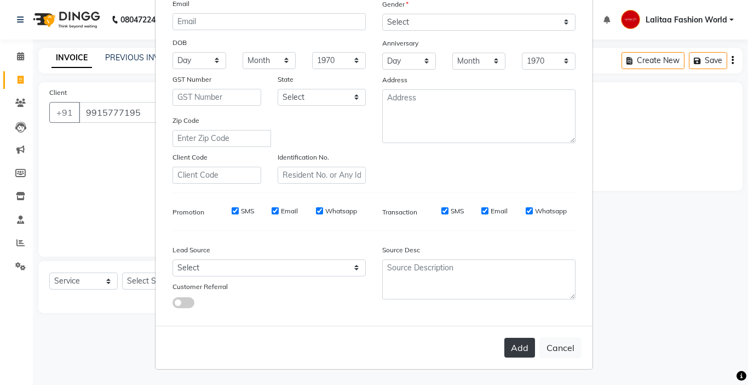
click at [523, 353] on button "Add" at bounding box center [520, 347] width 31 height 20
select select
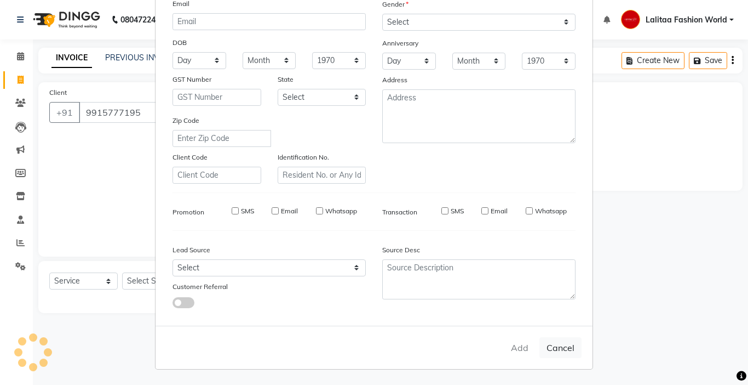
select select
checkbox input "false"
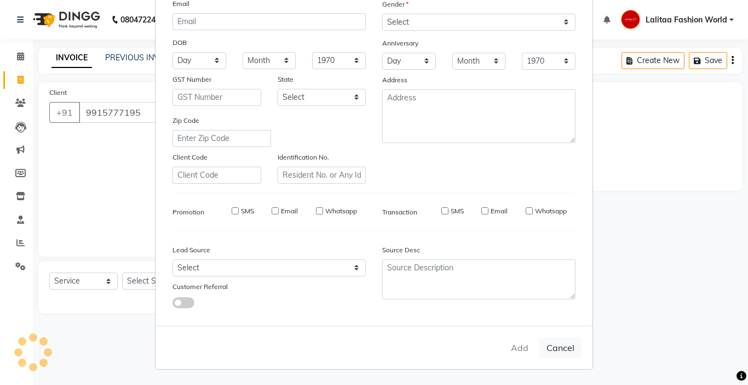
checkbox input "false"
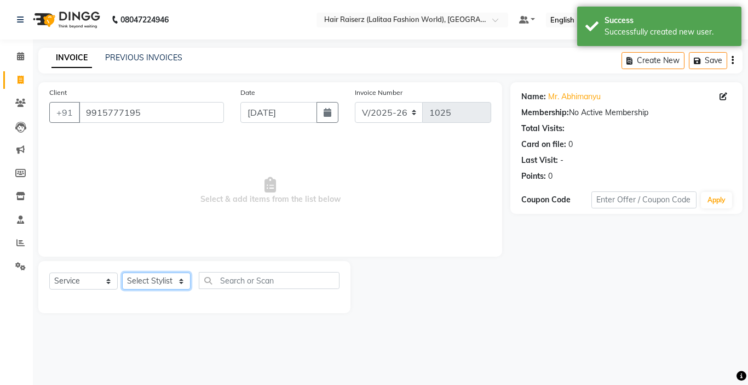
click at [151, 282] on select "Select Stylist [PERSON_NAME] counter sales [PERSON_NAME] [PERSON_NAME] Fashion …" at bounding box center [156, 280] width 68 height 17
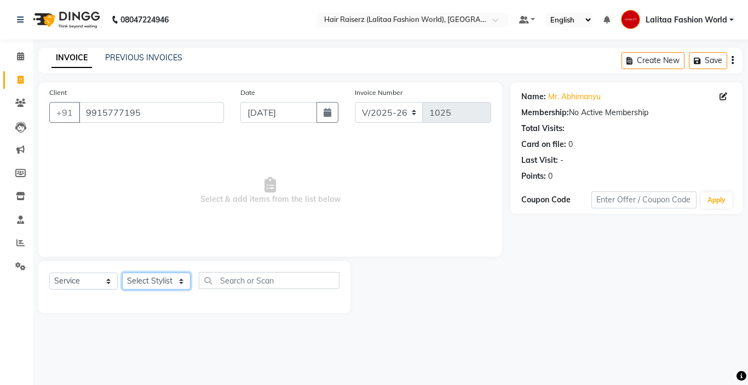
select select "67732"
click at [122, 272] on select "Select Stylist [PERSON_NAME] counter sales [PERSON_NAME] [PERSON_NAME] Fashion …" at bounding box center [156, 280] width 68 height 17
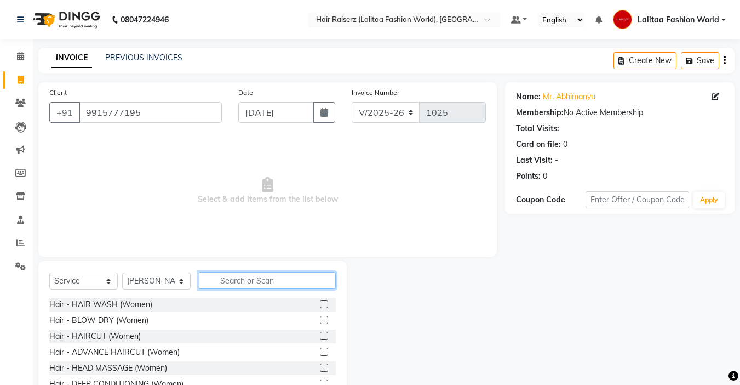
click at [239, 285] on input "text" at bounding box center [267, 280] width 137 height 17
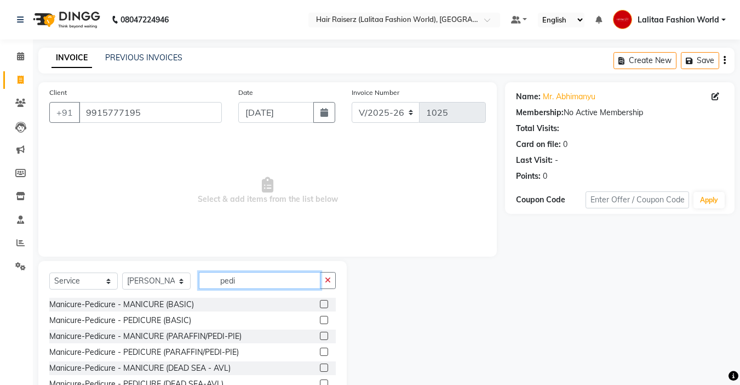
type input "pedi"
click at [320, 307] on label at bounding box center [324, 304] width 8 height 8
click at [320, 307] on input "checkbox" at bounding box center [323, 304] width 7 height 7
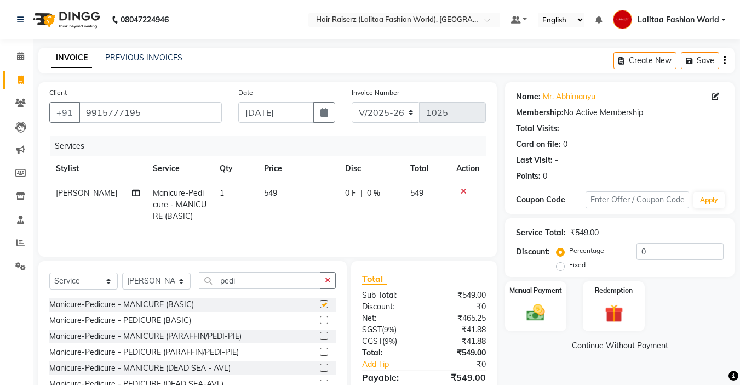
checkbox input "false"
click at [284, 275] on input "pedi" at bounding box center [260, 280] width 122 height 17
type input "p"
type input "mani"
click at [320, 302] on label at bounding box center [324, 304] width 8 height 8
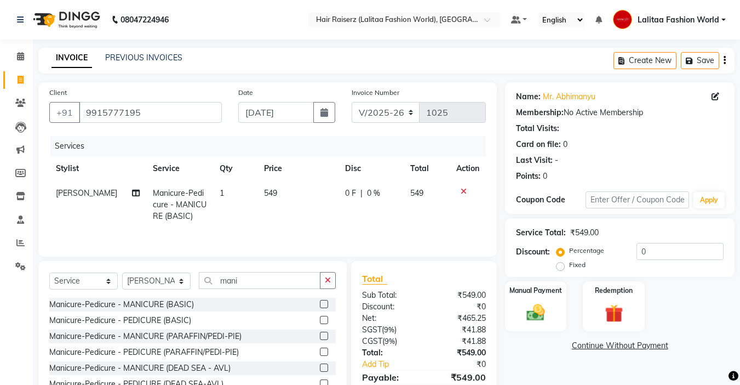
click at [320, 302] on input "checkbox" at bounding box center [323, 304] width 7 height 7
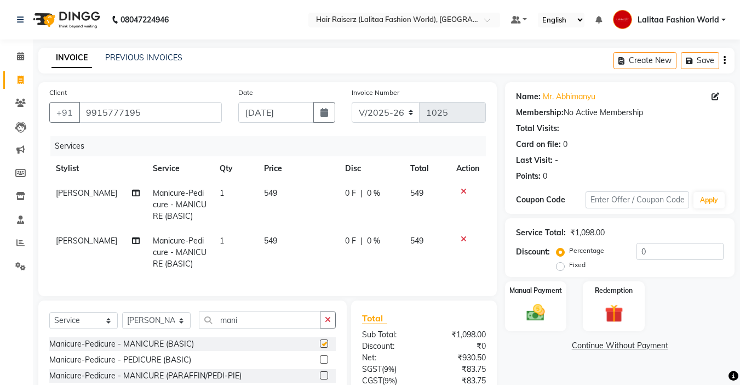
checkbox input "false"
click at [269, 193] on span "549" at bounding box center [270, 193] width 13 height 10
select select "67732"
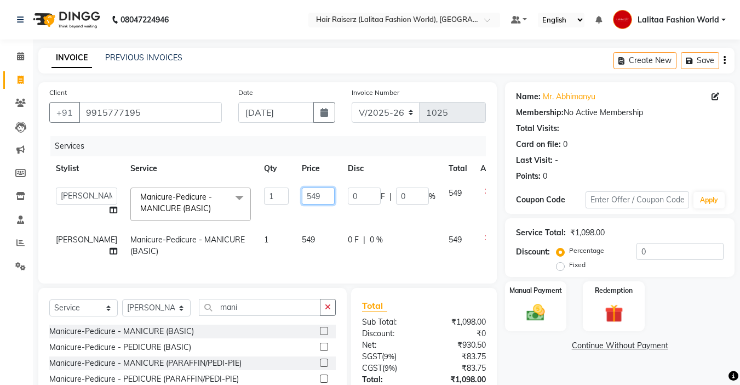
click at [302, 190] on input "549" at bounding box center [318, 195] width 33 height 17
type input "550"
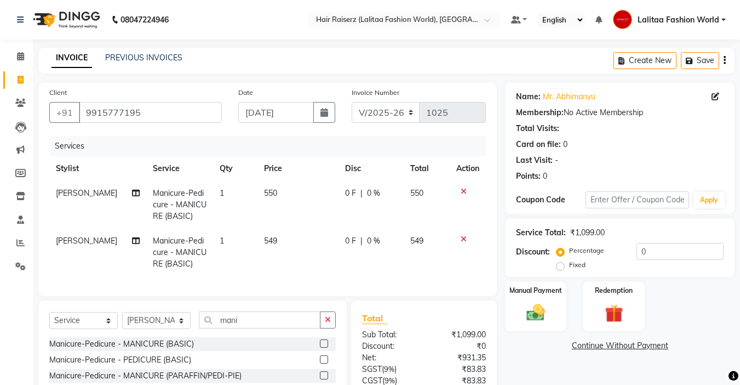
click at [282, 238] on td "549" at bounding box center [297, 252] width 81 height 48
select select "67732"
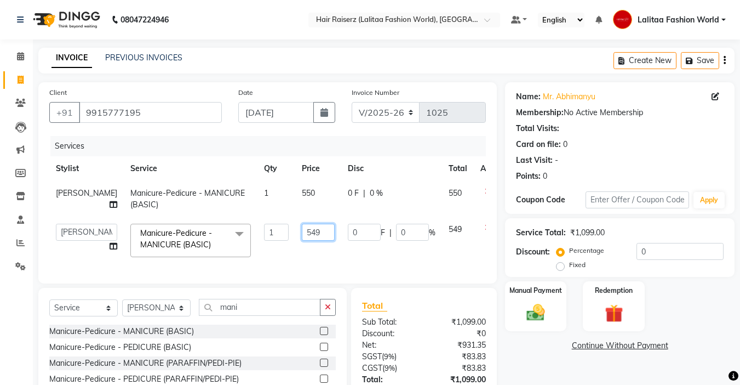
click at [302, 233] on input "549" at bounding box center [318, 231] width 33 height 17
type input "500"
click at [295, 194] on td "550" at bounding box center [318, 199] width 46 height 36
select select "67732"
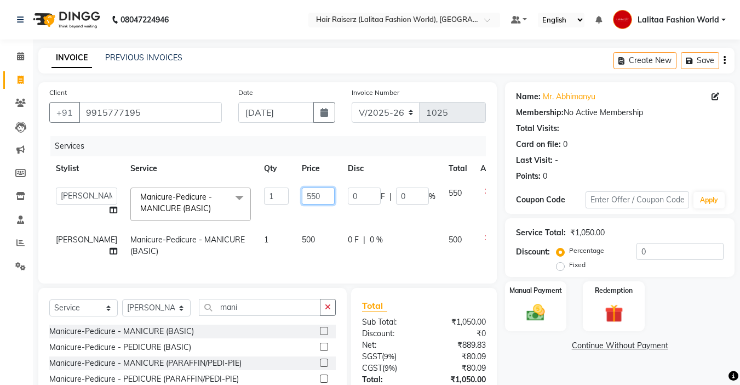
click at [302, 194] on input "550" at bounding box center [318, 195] width 33 height 17
type input "5"
type input "600"
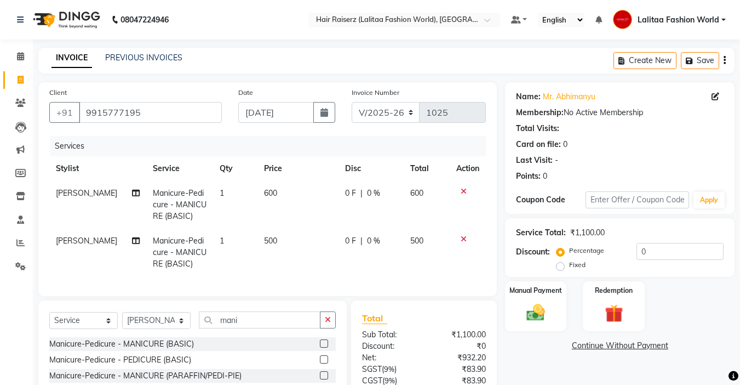
click at [309, 253] on td "500" at bounding box center [297, 252] width 81 height 48
select select "67732"
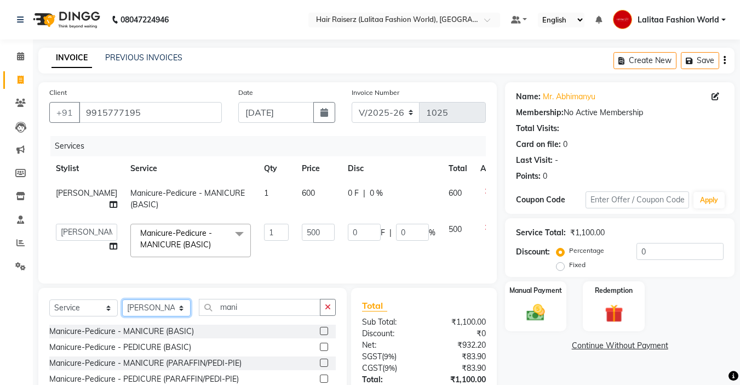
click at [160, 316] on select "Select Stylist [PERSON_NAME] counter sales [PERSON_NAME] [PERSON_NAME] Fashion …" at bounding box center [156, 307] width 68 height 17
select select "79568"
click at [122, 307] on select "Select Stylist [PERSON_NAME] counter sales [PERSON_NAME] [PERSON_NAME] Fashion …" at bounding box center [156, 307] width 68 height 17
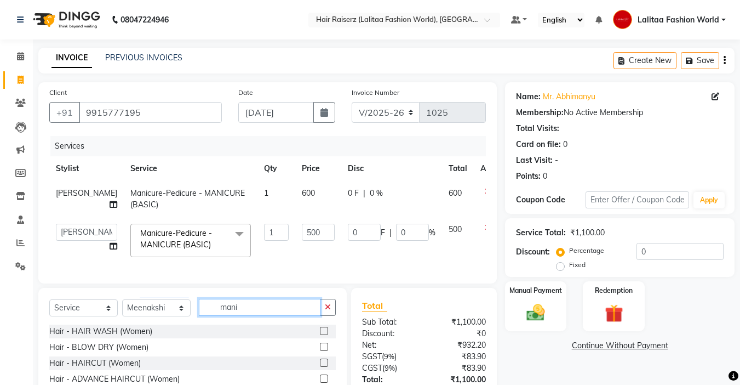
click at [265, 313] on input "mani" at bounding box center [260, 307] width 122 height 17
type input "m"
type input "facial"
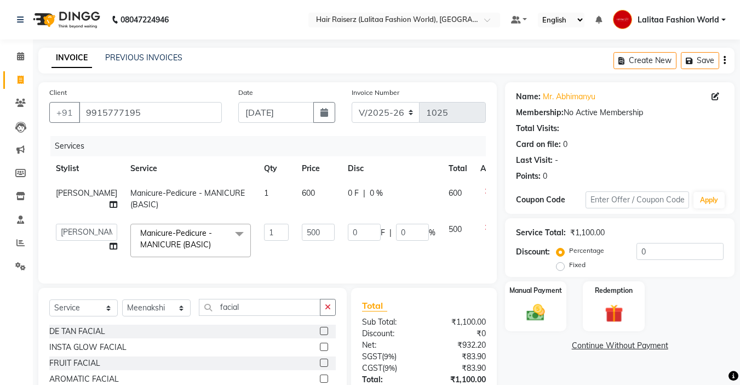
click at [320, 335] on label at bounding box center [324, 330] width 8 height 8
click at [320, 335] on input "checkbox" at bounding box center [323, 331] width 7 height 7
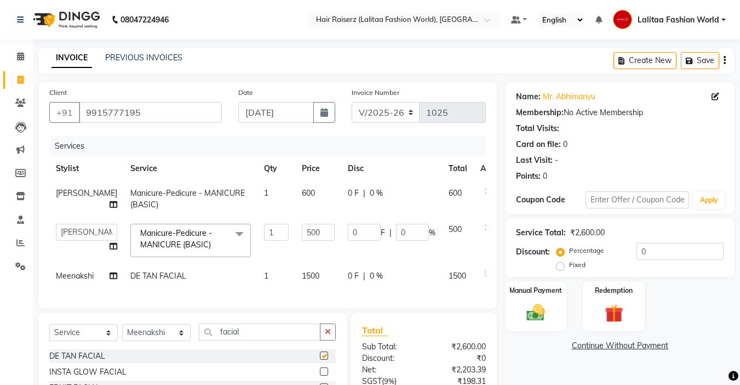
checkbox input "false"
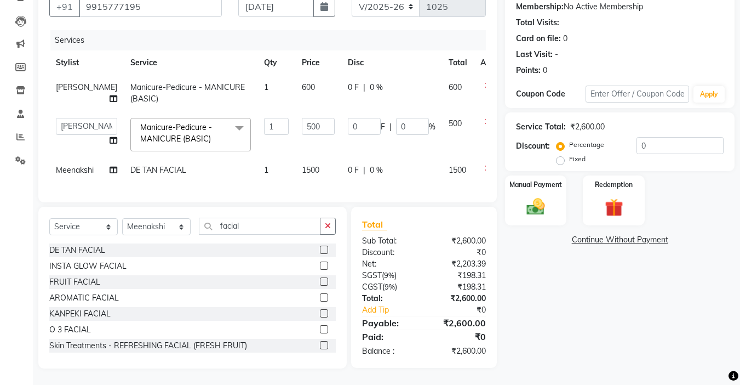
scroll to position [125, 0]
click at [168, 225] on select "Select Stylist [PERSON_NAME] counter sales [PERSON_NAME] [PERSON_NAME] Fashion …" at bounding box center [156, 226] width 68 height 17
select select "86090"
click at [122, 218] on select "Select Stylist [PERSON_NAME] counter sales [PERSON_NAME] [PERSON_NAME] Fashion …" at bounding box center [156, 226] width 68 height 17
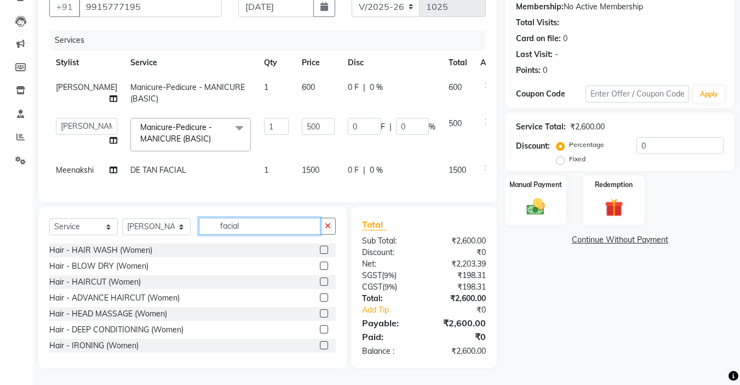
click at [263, 231] on input "facial" at bounding box center [260, 225] width 122 height 17
type input "f"
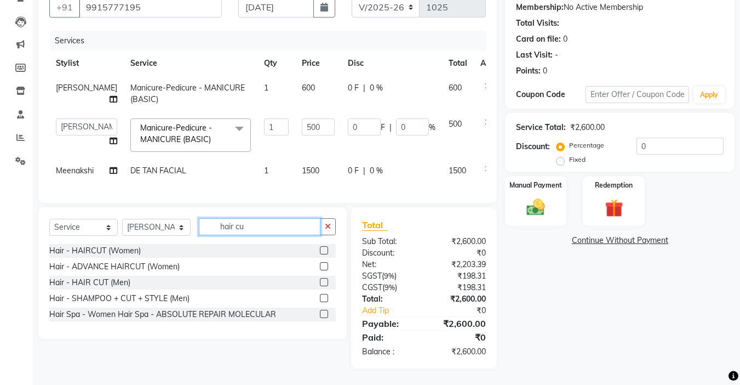
scroll to position [125, 0]
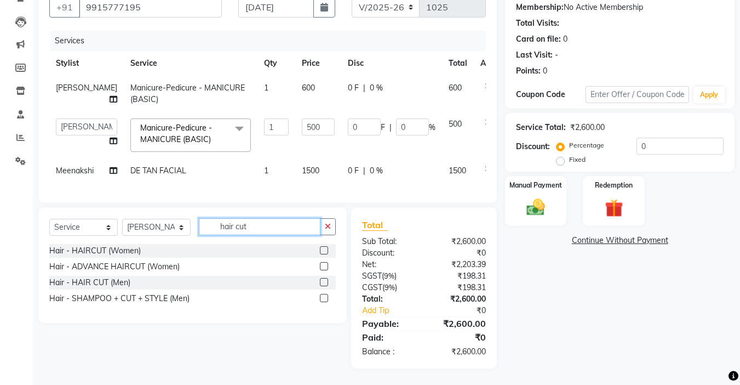
type input "hair cut"
click at [325, 282] on label at bounding box center [324, 282] width 8 height 8
click at [325, 282] on input "checkbox" at bounding box center [323, 282] width 7 height 7
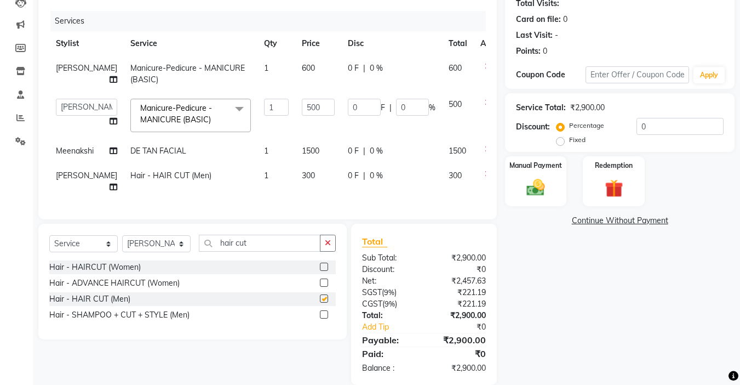
checkbox input "false"
click at [284, 251] on input "hair cut" at bounding box center [260, 242] width 122 height 17
type input "h"
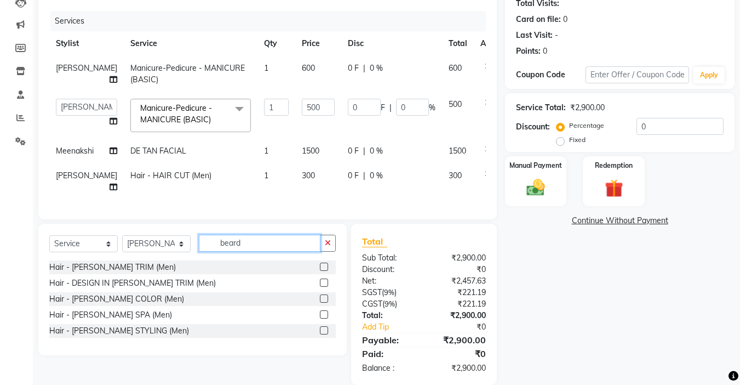
type input "beard"
click at [324, 271] on label at bounding box center [324, 266] width 8 height 8
click at [324, 271] on input "checkbox" at bounding box center [323, 266] width 7 height 7
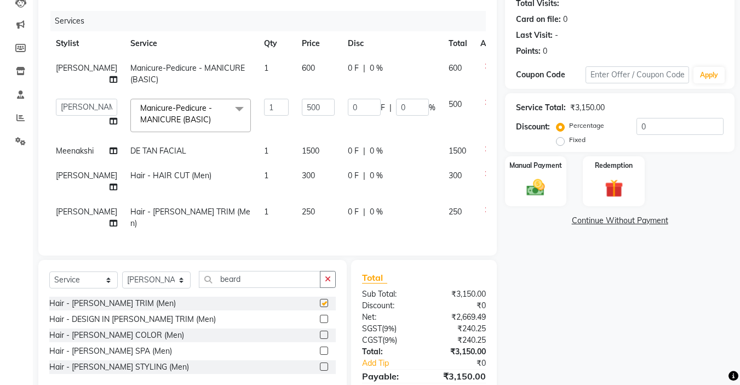
checkbox input "false"
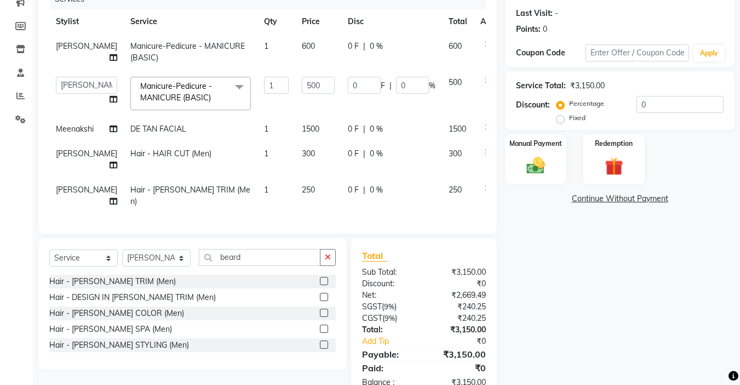
scroll to position [169, 0]
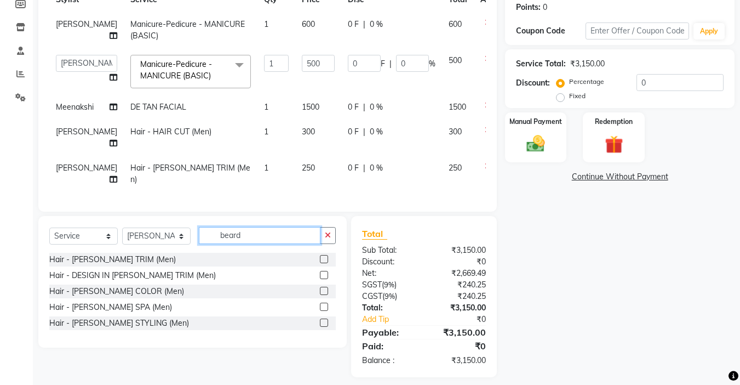
click at [257, 231] on input "beard" at bounding box center [260, 235] width 122 height 17
type input "b"
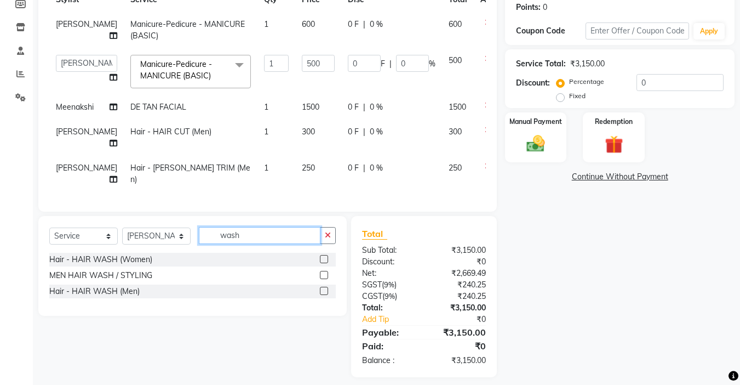
type input "wash"
click at [324, 286] on label at bounding box center [324, 290] width 8 height 8
click at [324, 288] on input "checkbox" at bounding box center [323, 291] width 7 height 7
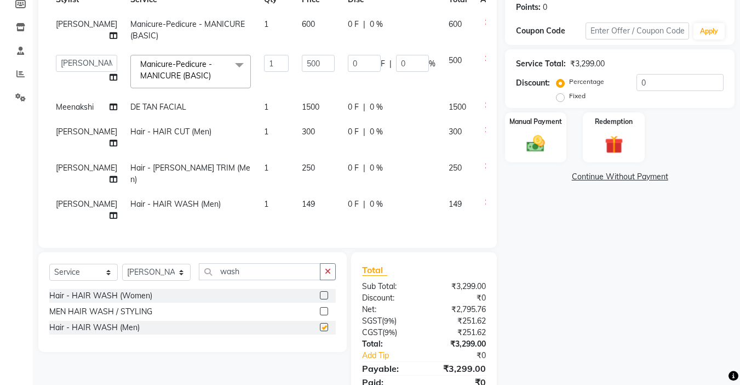
checkbox input "false"
click at [272, 263] on input "wash" at bounding box center [260, 271] width 122 height 17
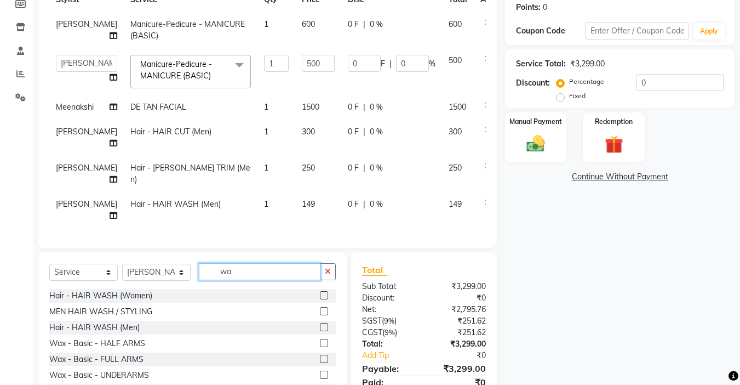
type input "wa"
click at [320, 307] on label at bounding box center [324, 311] width 8 height 8
click at [320, 308] on input "checkbox" at bounding box center [323, 311] width 7 height 7
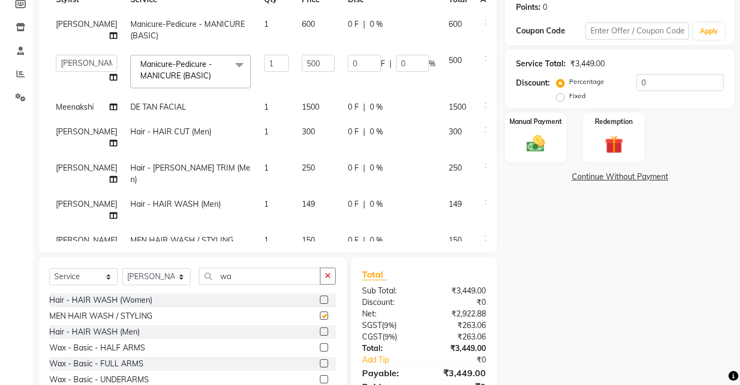
checkbox input "false"
click at [485, 198] on icon at bounding box center [488, 202] width 6 height 8
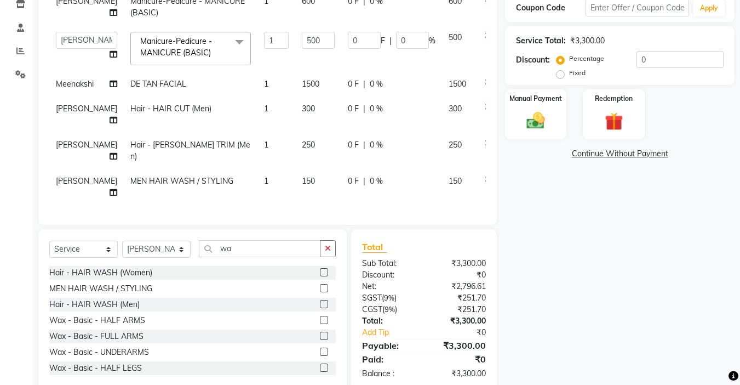
scroll to position [199, 0]
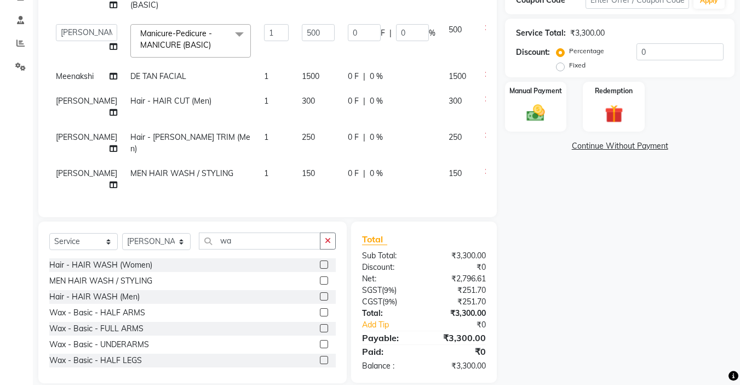
click at [569, 65] on label "Fixed" at bounding box center [577, 65] width 16 height 10
click at [563, 65] on input "Fixed" at bounding box center [563, 65] width 8 height 8
radio input "true"
click at [649, 51] on input "0" at bounding box center [680, 51] width 87 height 17
type input "1"
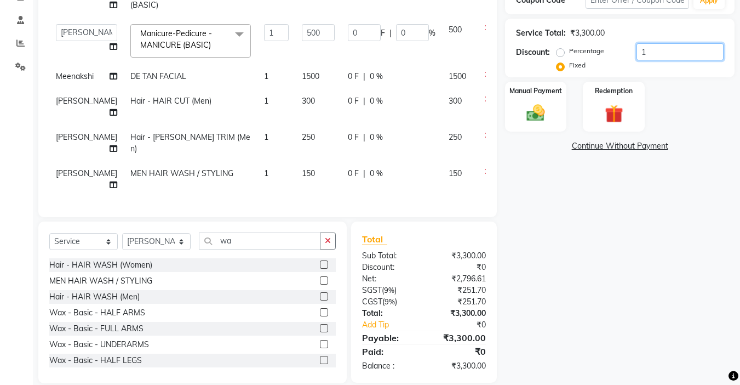
type input "0.15"
type input "0.03"
type input "12"
type input "1.82"
type input "0.36"
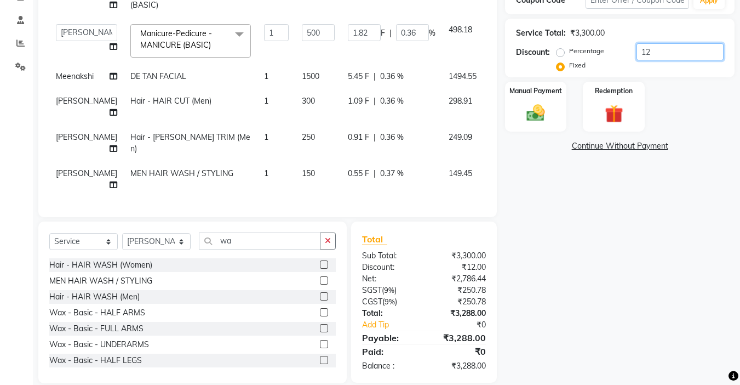
type input "120"
type input "18.18"
type input "3.64"
type input "1200"
type input "181.82"
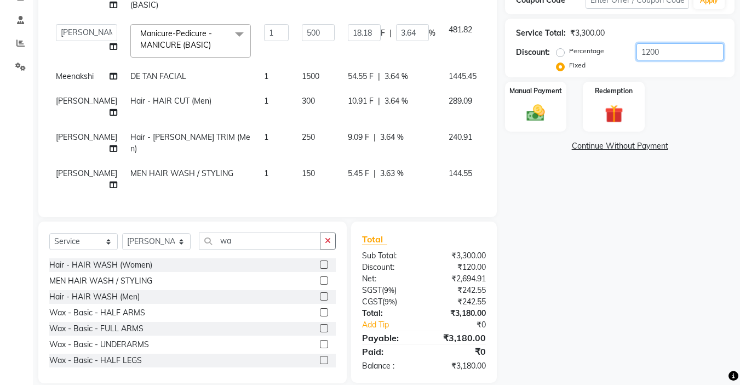
type input "36.36"
type input "1200"
click at [610, 241] on div "Name: Mr. Abhimanyu Membership: No Active Membership Total Visits: Card on file…" at bounding box center [624, 133] width 238 height 500
click at [232, 57] on td "Manicure-Pedicure - MANICURE (BASIC) x Hair - HAIR WASH (Women) Hair - BLOW DRY…" at bounding box center [191, 41] width 134 height 47
click at [536, 125] on div "Manual Payment" at bounding box center [536, 107] width 64 height 52
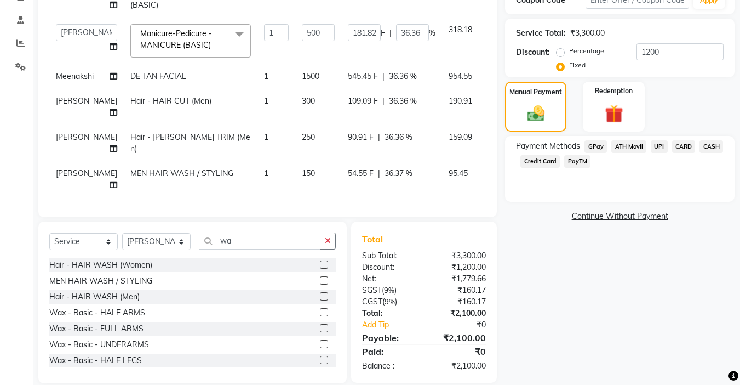
click at [657, 145] on span "UPI" at bounding box center [659, 146] width 17 height 13
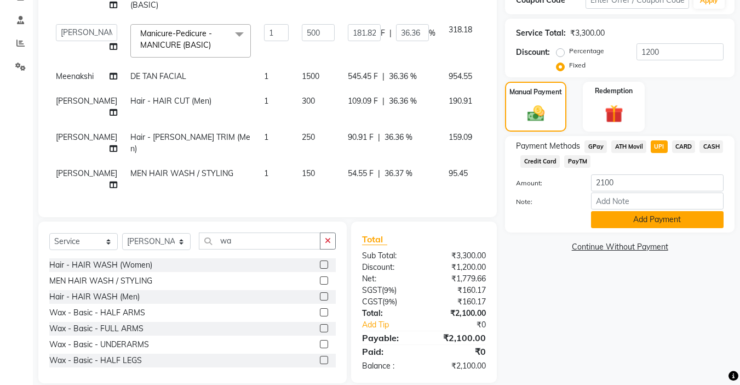
click at [652, 223] on button "Add Payment" at bounding box center [657, 219] width 133 height 17
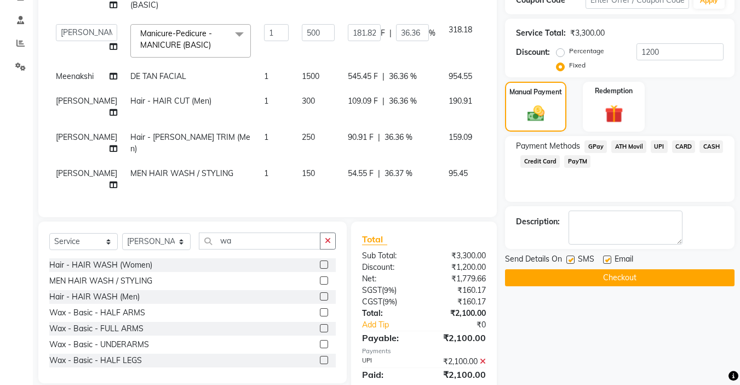
click at [609, 259] on label at bounding box center [607, 259] width 8 height 8
click at [609, 259] on input "checkbox" at bounding box center [606, 259] width 7 height 7
checkbox input "false"
click at [609, 278] on button "Checkout" at bounding box center [620, 277] width 230 height 17
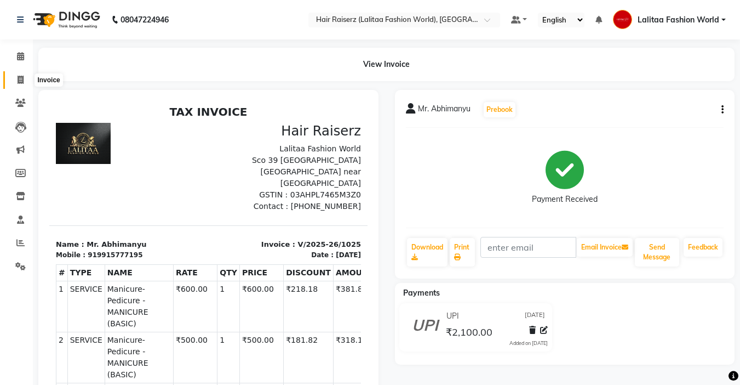
click at [22, 79] on icon at bounding box center [21, 80] width 6 height 8
select select "service"
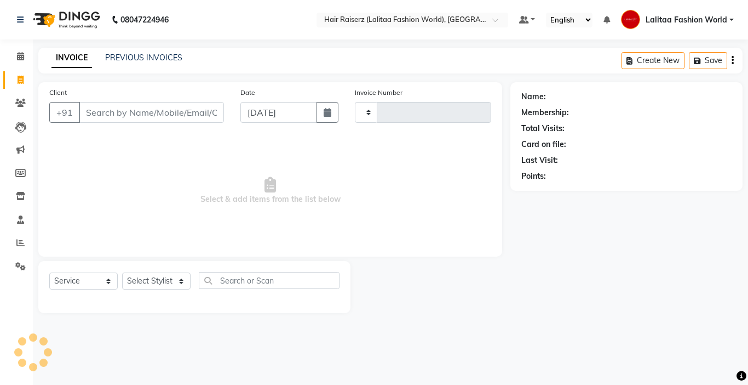
type input "1026"
select select "7098"
click at [153, 58] on link "PREVIOUS INVOICES" at bounding box center [143, 58] width 77 height 10
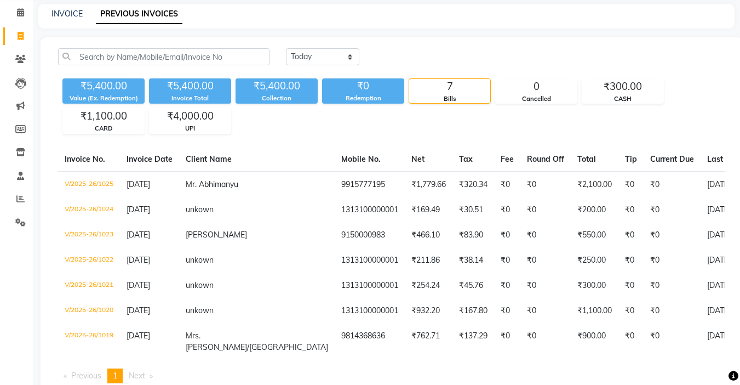
scroll to position [66, 0]
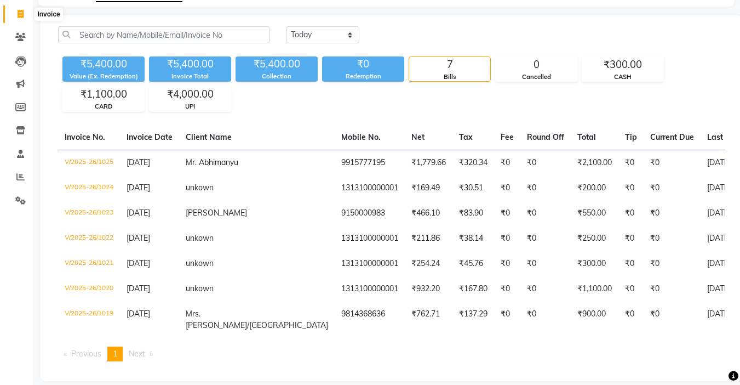
click at [19, 13] on icon at bounding box center [21, 14] width 6 height 8
select select "service"
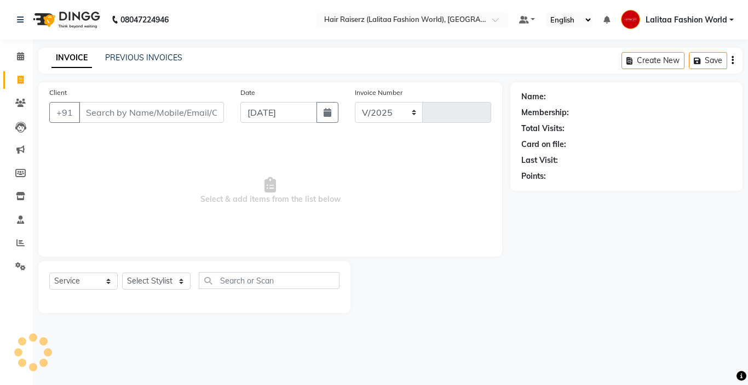
select select "7098"
type input "1026"
click at [21, 59] on icon at bounding box center [20, 56] width 7 height 8
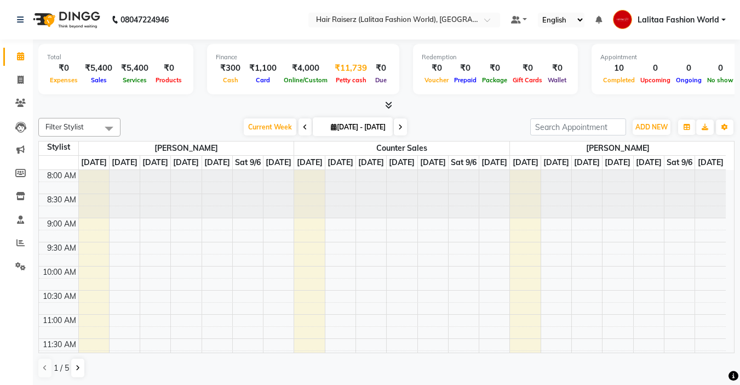
click at [339, 77] on span "Petty cash" at bounding box center [351, 80] width 36 height 8
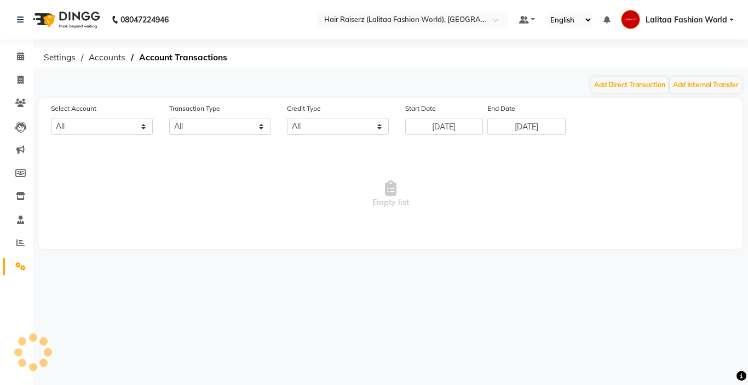
select select "6175"
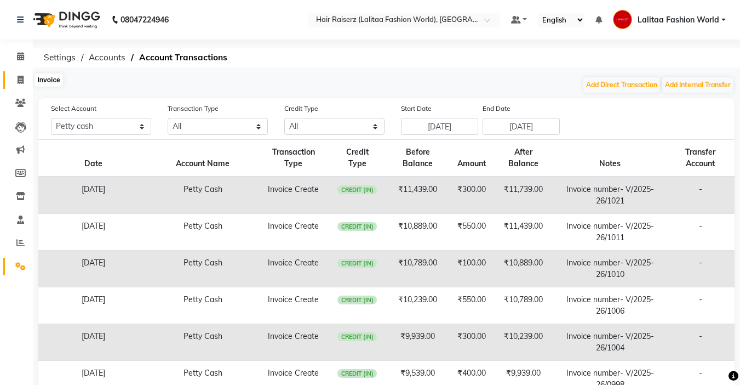
click at [21, 80] on icon at bounding box center [21, 80] width 6 height 8
select select "service"
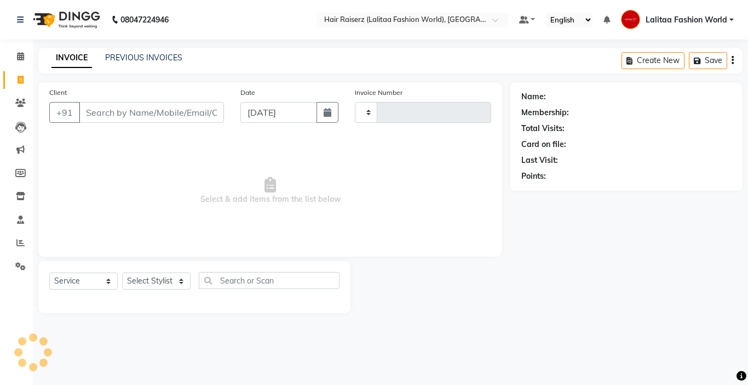
type input "1026"
select select "7098"
click at [22, 57] on icon at bounding box center [20, 56] width 7 height 8
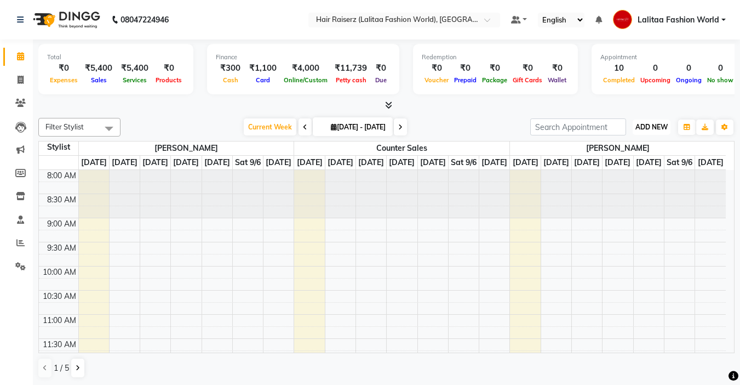
click at [656, 130] on span "ADD NEW" at bounding box center [651, 127] width 32 height 8
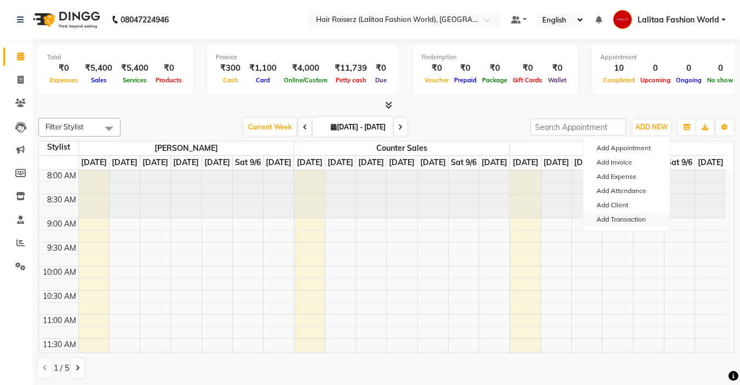
click at [628, 220] on link "Add Transaction" at bounding box center [626, 219] width 87 height 14
select select "direct"
select select
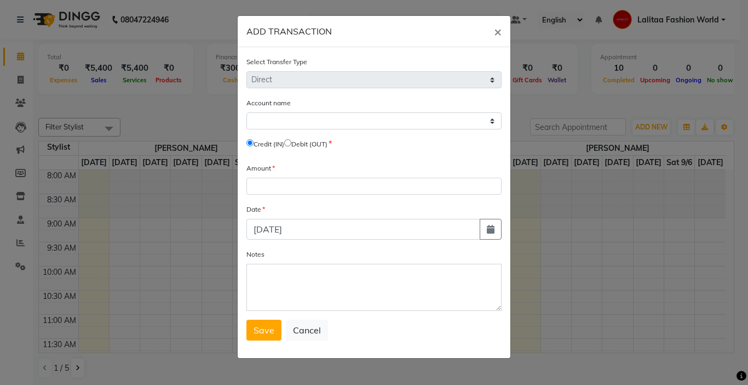
click at [291, 142] on input "radio" at bounding box center [287, 142] width 7 height 7
radio input "true"
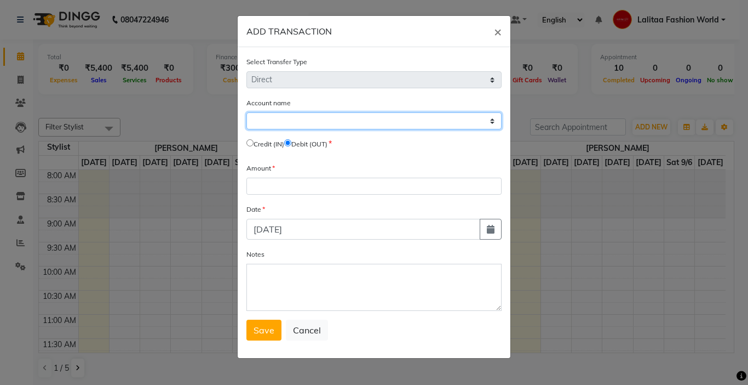
click at [284, 120] on select "Select [PERSON_NAME] Cash Default Account" at bounding box center [374, 120] width 255 height 17
select select "6175"
click at [247, 112] on select "Select [PERSON_NAME] Cash Default Account" at bounding box center [374, 120] width 255 height 17
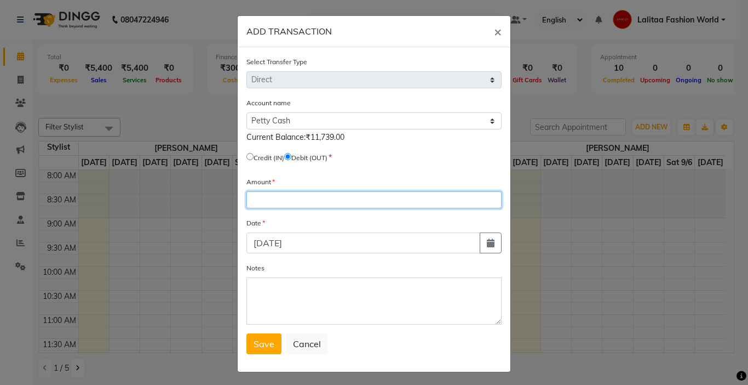
click at [272, 194] on input "number" at bounding box center [374, 199] width 255 height 17
type input "1"
type input "1440"
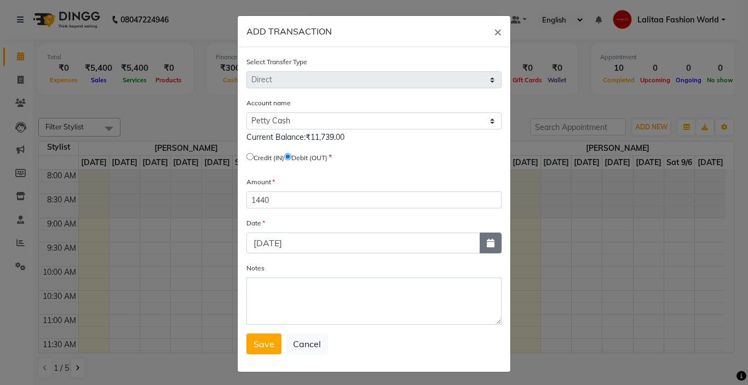
click at [487, 240] on icon "button" at bounding box center [491, 242] width 8 height 9
select select "9"
select select "2025"
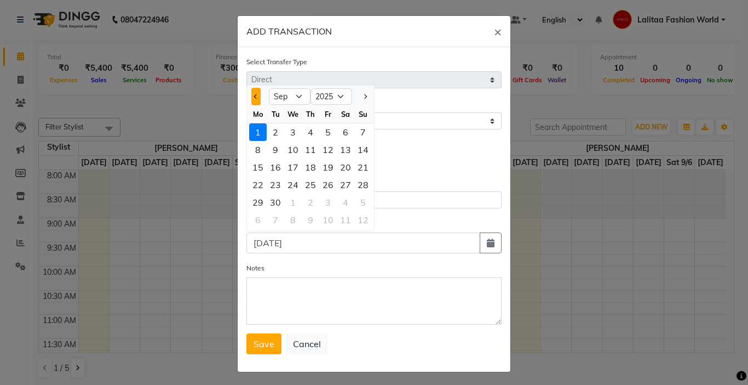
click at [254, 96] on span "Previous month" at bounding box center [256, 96] width 4 height 4
select select "8"
click at [359, 204] on div "31" at bounding box center [363, 202] width 18 height 18
type input "[DATE]"
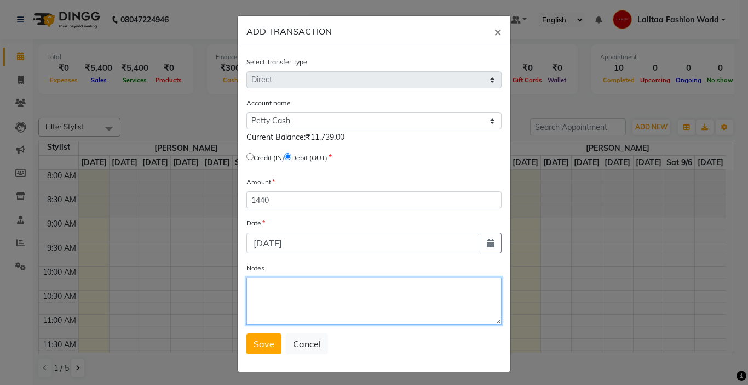
click at [262, 286] on textarea "Notes" at bounding box center [374, 300] width 255 height 47
type textarea "milk till date [DATE]"
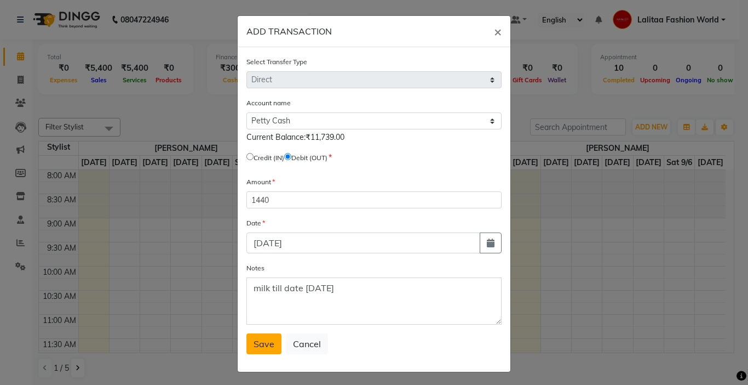
click at [261, 343] on span "Save" at bounding box center [264, 343] width 21 height 11
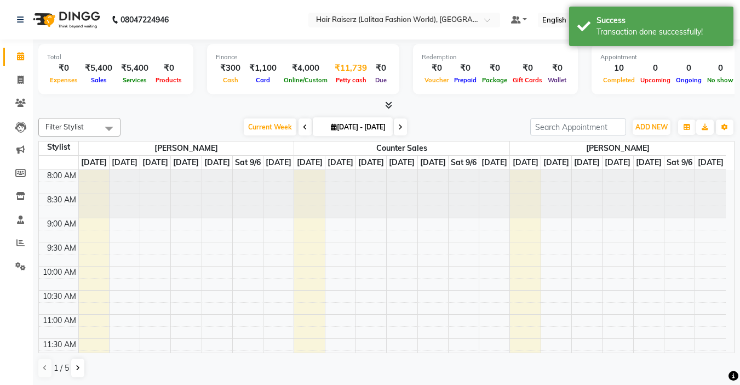
click at [336, 77] on span "Petty cash" at bounding box center [351, 80] width 36 height 8
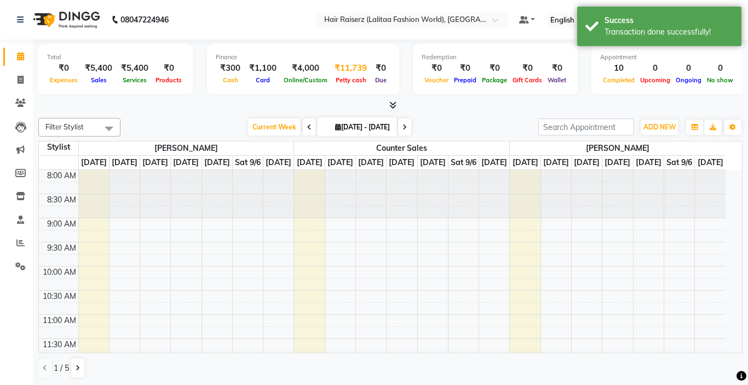
select select "6175"
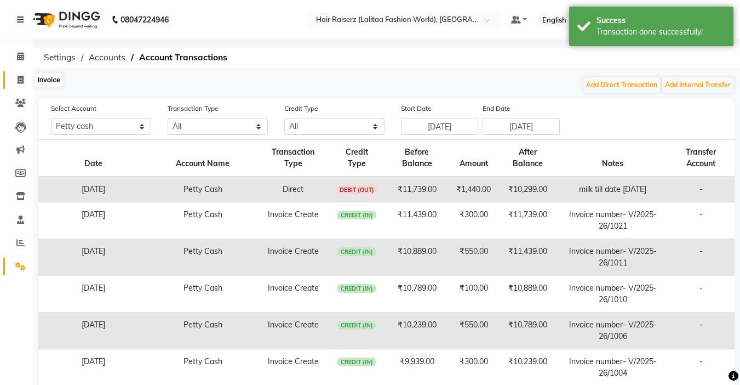
click at [19, 78] on icon at bounding box center [21, 80] width 6 height 8
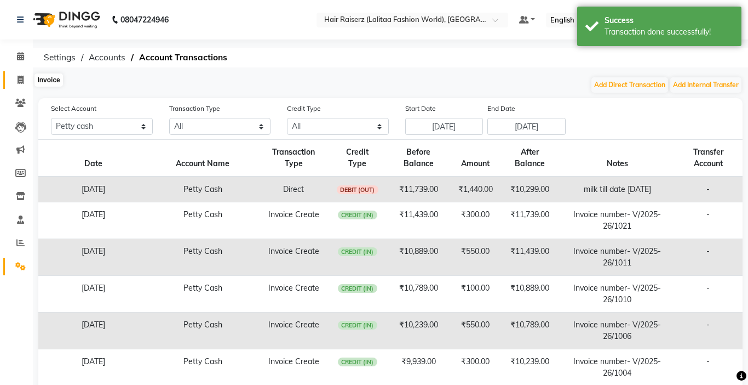
select select "service"
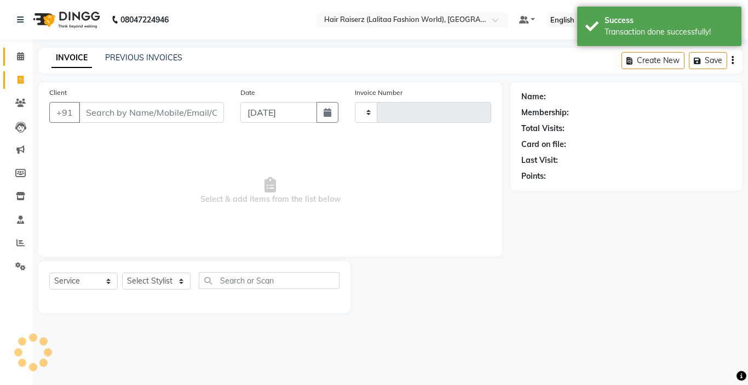
type input "1026"
select select "7098"
click at [19, 58] on icon at bounding box center [20, 56] width 7 height 8
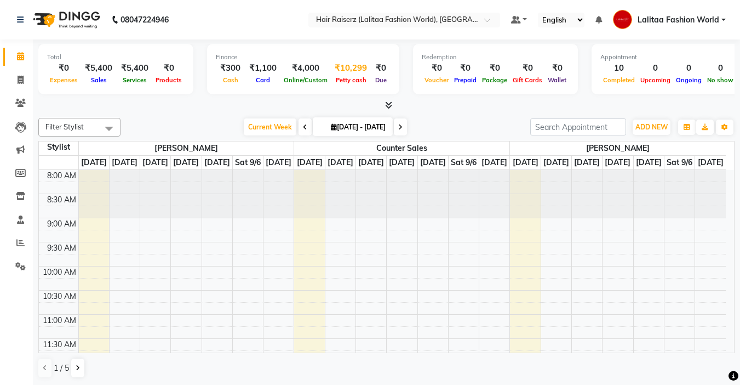
click at [349, 71] on div "₹10,299" at bounding box center [350, 68] width 41 height 13
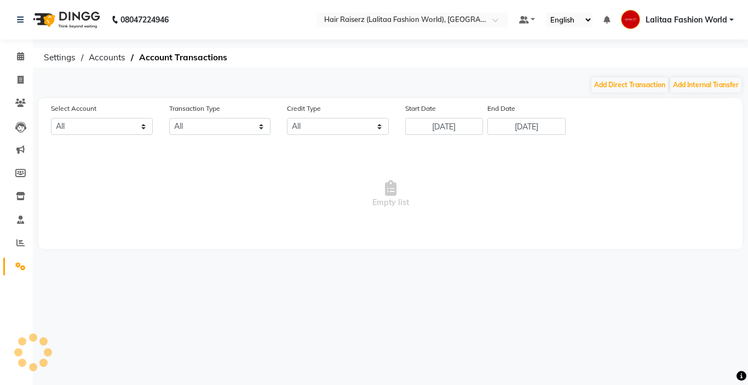
select select "6175"
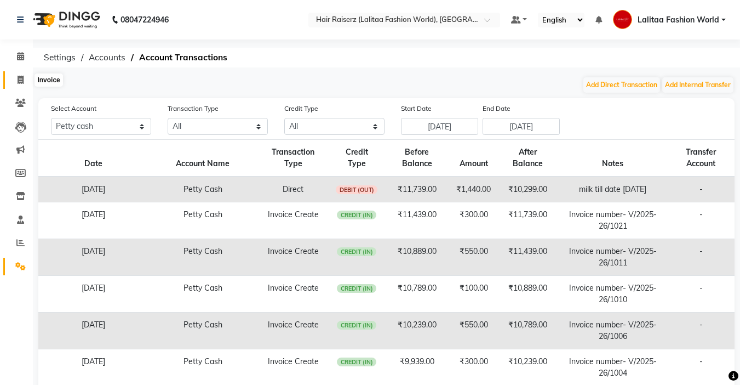
click at [18, 82] on icon at bounding box center [21, 80] width 6 height 8
select select "service"
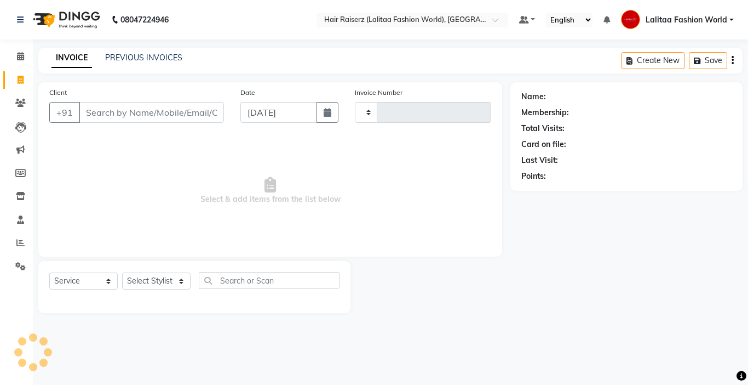
type input "1026"
select select "7098"
click at [22, 58] on icon at bounding box center [20, 56] width 7 height 8
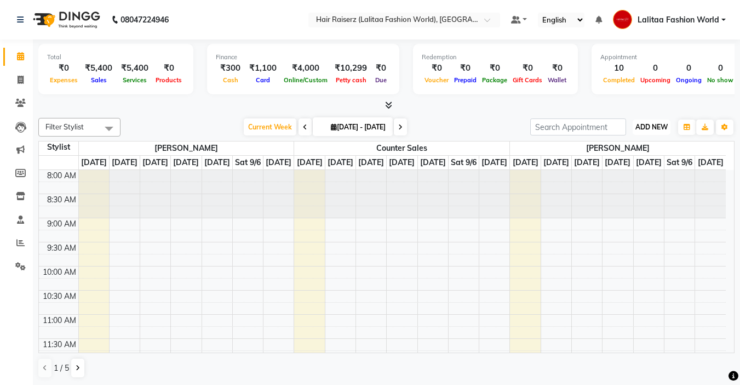
click at [647, 131] on button "ADD NEW Toggle Dropdown" at bounding box center [652, 126] width 38 height 15
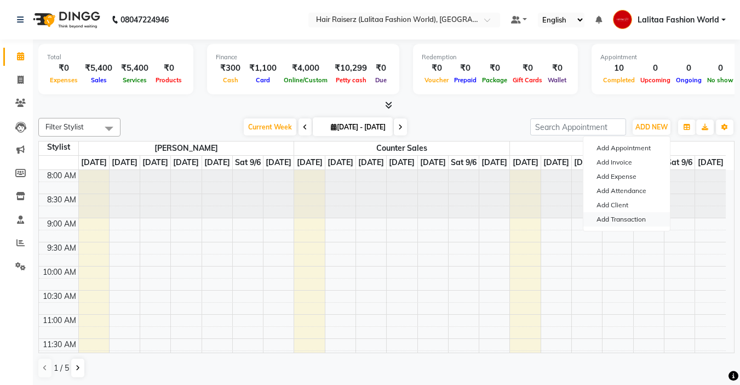
click at [622, 219] on link "Add Transaction" at bounding box center [626, 219] width 87 height 14
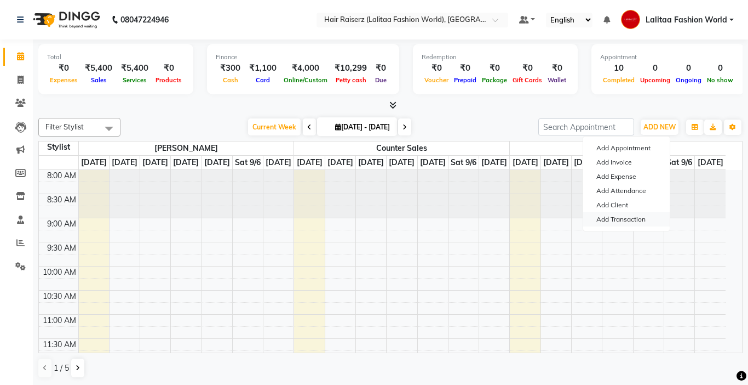
select select "direct"
select select
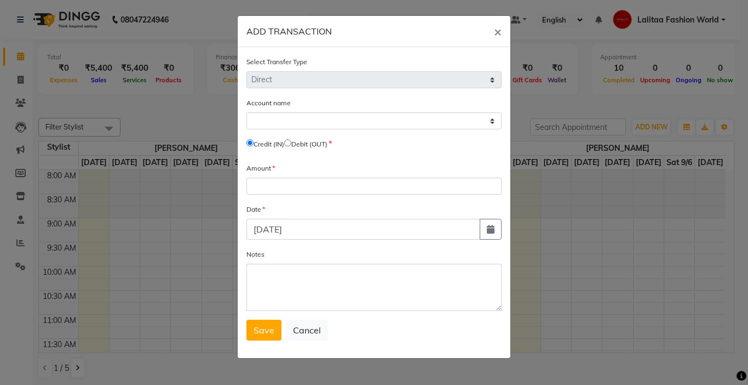
click at [291, 141] on input "radio" at bounding box center [287, 142] width 7 height 7
radio input "true"
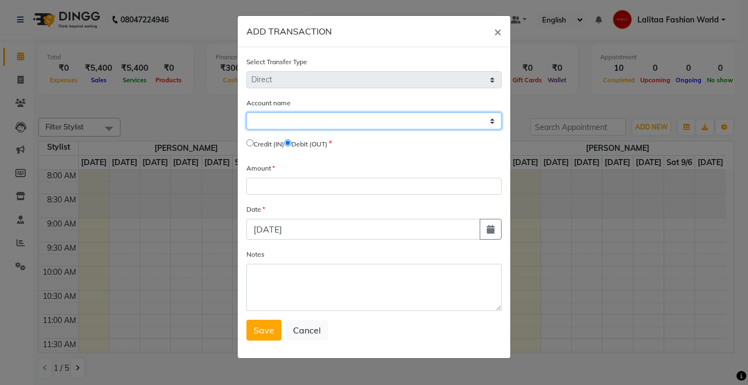
click at [285, 114] on select "Select [PERSON_NAME] Cash Default Account" at bounding box center [374, 120] width 255 height 17
select select "6175"
click at [247, 112] on select "Select [PERSON_NAME] Cash Default Account" at bounding box center [374, 120] width 255 height 17
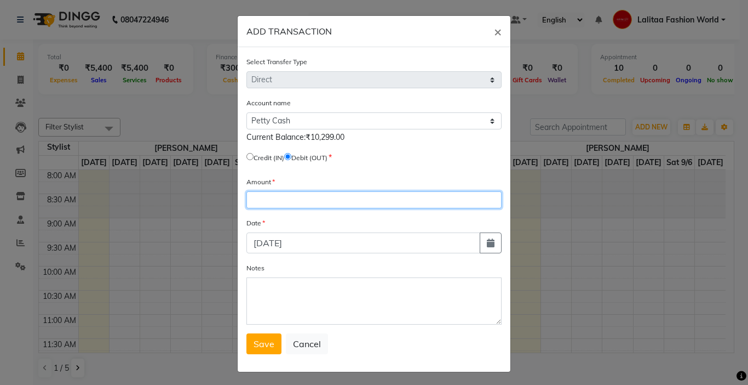
click at [268, 199] on input "number" at bounding box center [374, 199] width 255 height 17
type input "450"
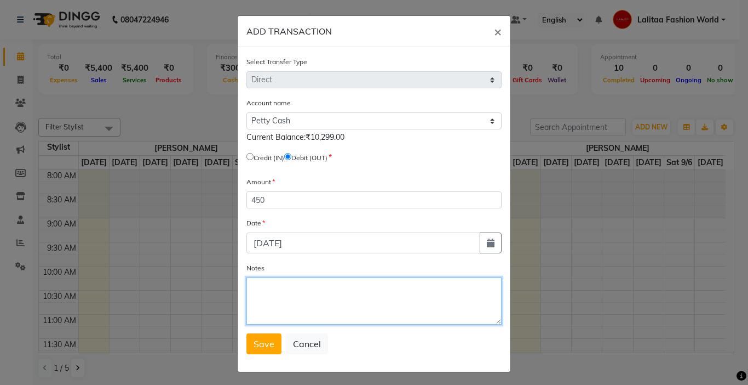
click at [279, 291] on textarea "Notes" at bounding box center [374, 300] width 255 height 47
type textarea "samosa and jalabi for staff"
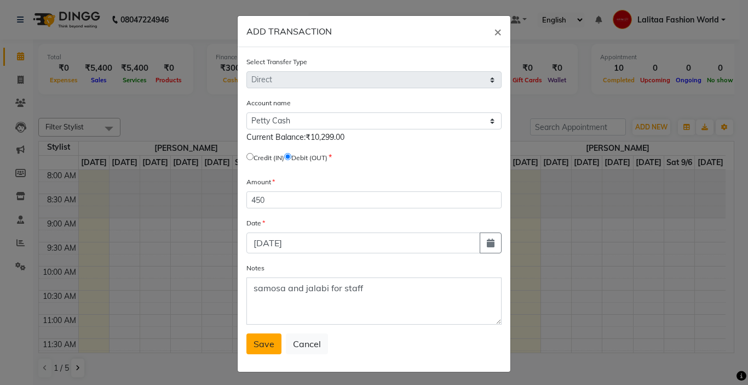
click at [261, 337] on button "Save" at bounding box center [264, 343] width 35 height 21
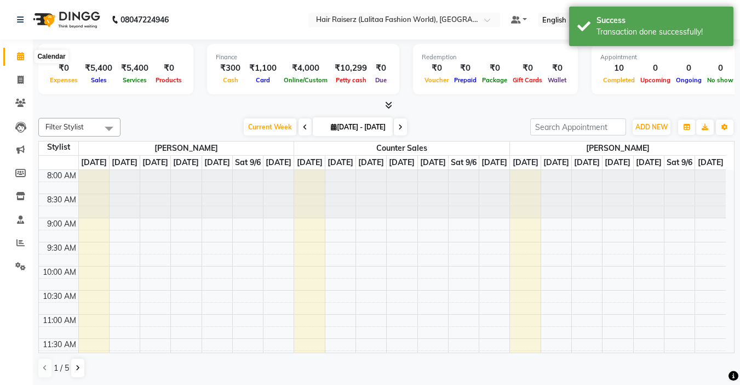
click at [23, 55] on icon at bounding box center [20, 56] width 7 height 8
click at [19, 79] on icon at bounding box center [21, 80] width 6 height 8
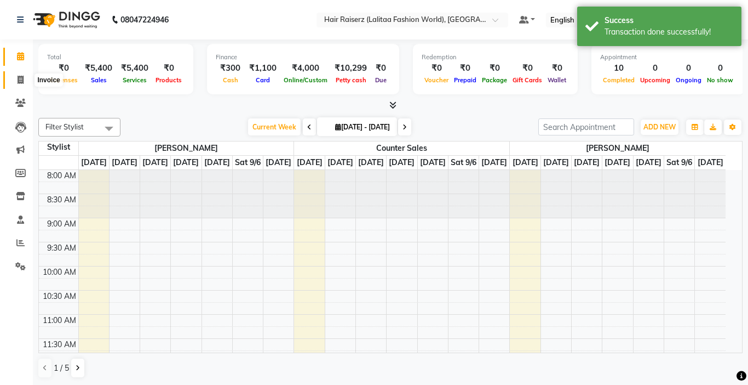
select select "7098"
select select "service"
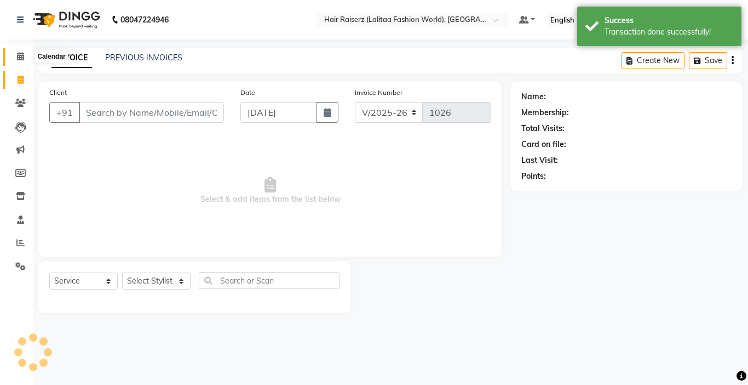
click at [19, 59] on icon at bounding box center [20, 56] width 7 height 8
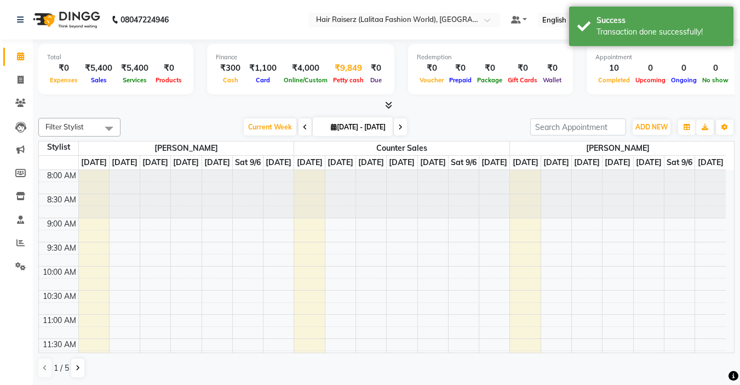
click at [333, 73] on div "₹9,849" at bounding box center [348, 68] width 36 height 13
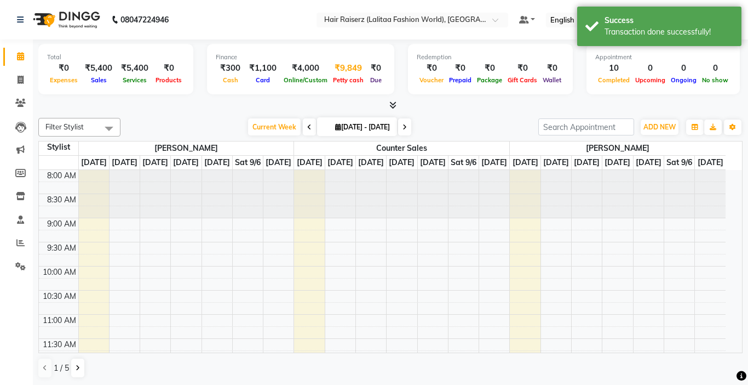
select select "6175"
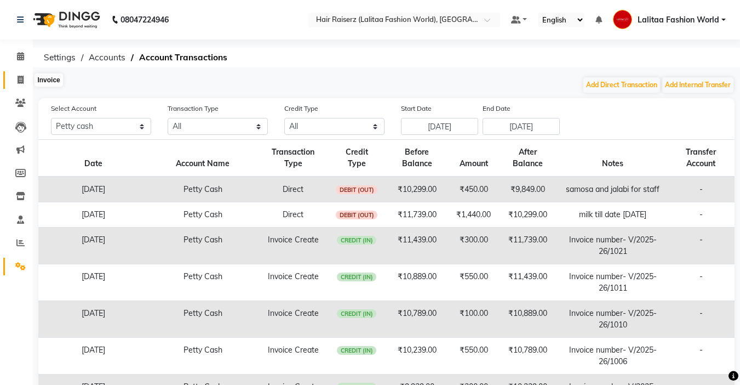
click at [21, 80] on icon at bounding box center [21, 80] width 6 height 8
select select "service"
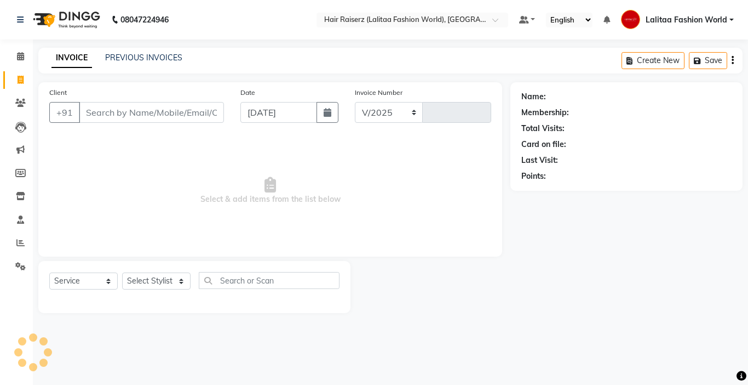
select select "7098"
type input "1026"
click at [18, 56] on icon at bounding box center [20, 56] width 7 height 8
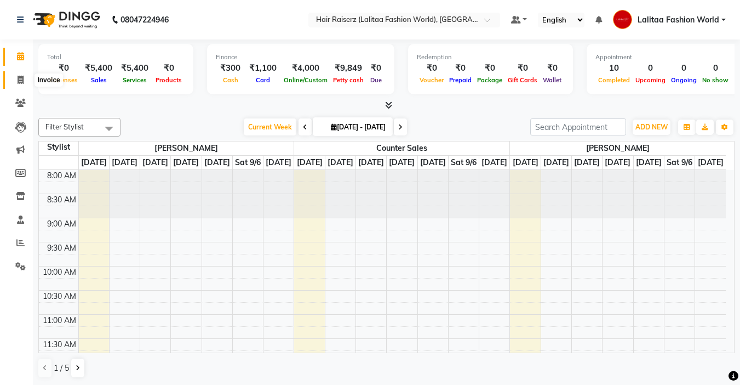
click at [19, 77] on icon at bounding box center [21, 80] width 6 height 8
select select "service"
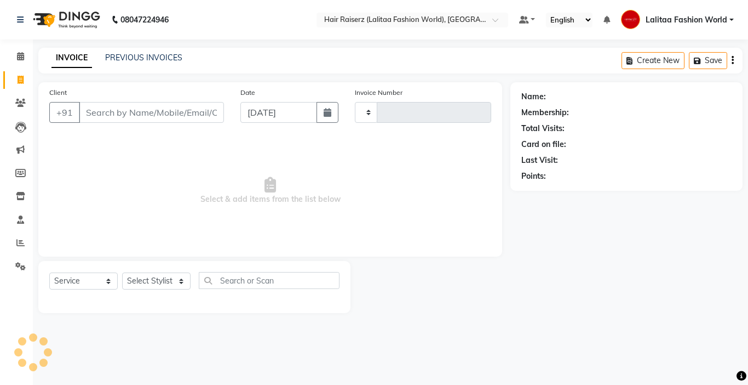
type input "1026"
select select "7098"
click at [127, 62] on link "PREVIOUS INVOICES" at bounding box center [143, 58] width 77 height 10
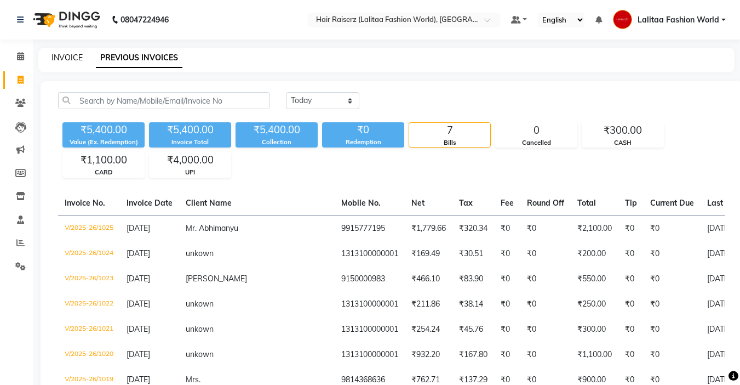
click at [65, 58] on link "INVOICE" at bounding box center [66, 58] width 31 height 10
select select "service"
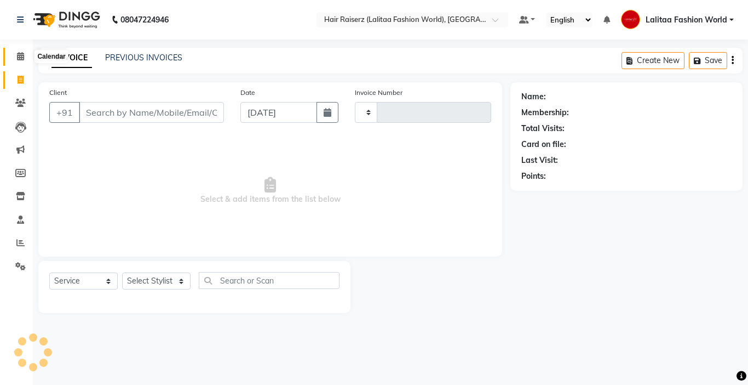
type input "1026"
select select "7098"
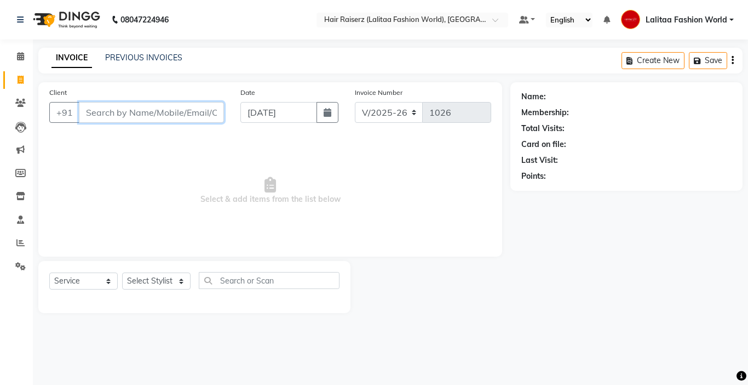
click at [110, 115] on input "Client" at bounding box center [151, 112] width 145 height 21
type input "7876821507"
click at [181, 115] on span "Add Client" at bounding box center [195, 112] width 43 height 11
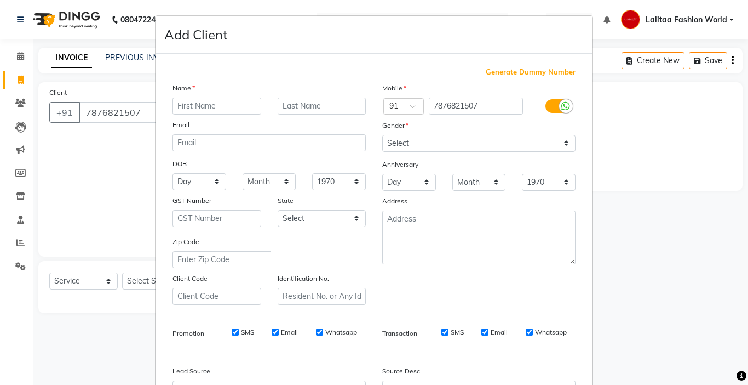
click at [181, 115] on div "Name Email DOB Day 01 02 03 04 05 06 07 08 09 10 11 12 13 14 15 16 17 18 19 20 …" at bounding box center [269, 193] width 210 height 222
click at [191, 107] on input "text" at bounding box center [217, 106] width 89 height 17
type input "Mr. Arpit"
click at [389, 144] on select "Select [DEMOGRAPHIC_DATA] [DEMOGRAPHIC_DATA] Other Prefer Not To Say" at bounding box center [478, 143] width 193 height 17
select select "[DEMOGRAPHIC_DATA]"
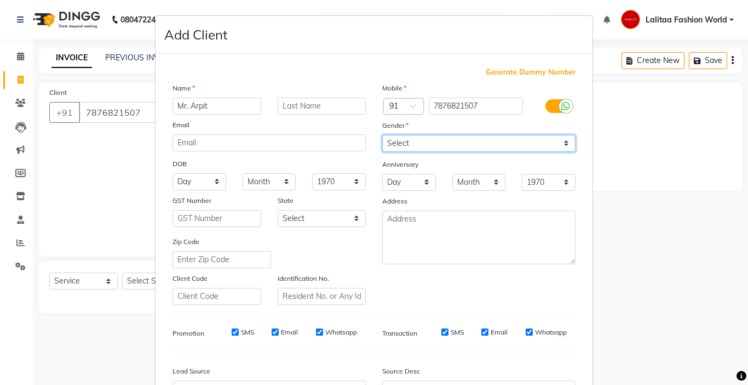
click at [382, 135] on select "Select [DEMOGRAPHIC_DATA] [DEMOGRAPHIC_DATA] Other Prefer Not To Say" at bounding box center [478, 143] width 193 height 17
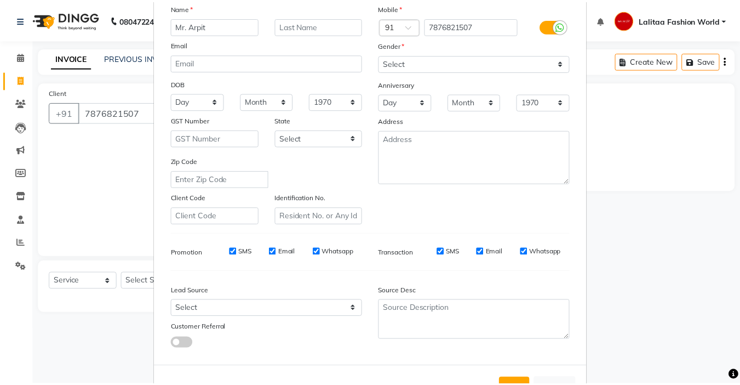
scroll to position [121, 0]
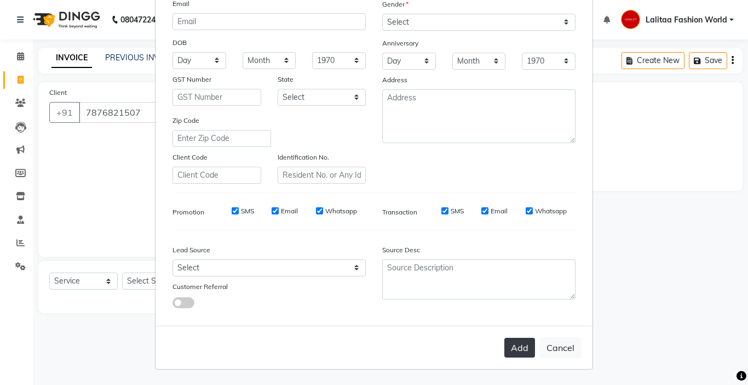
click at [517, 352] on button "Add" at bounding box center [520, 347] width 31 height 20
select select
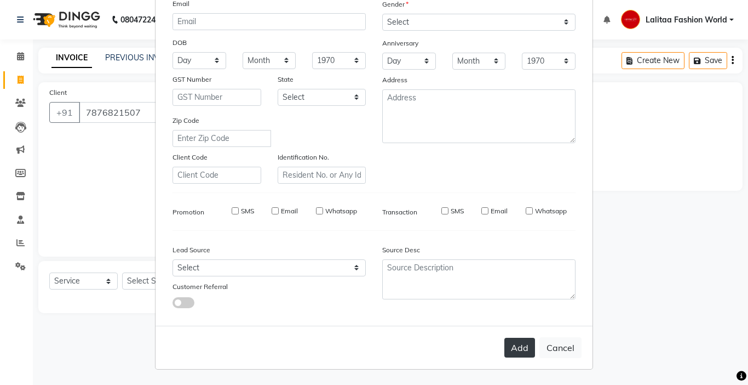
select select
checkbox input "false"
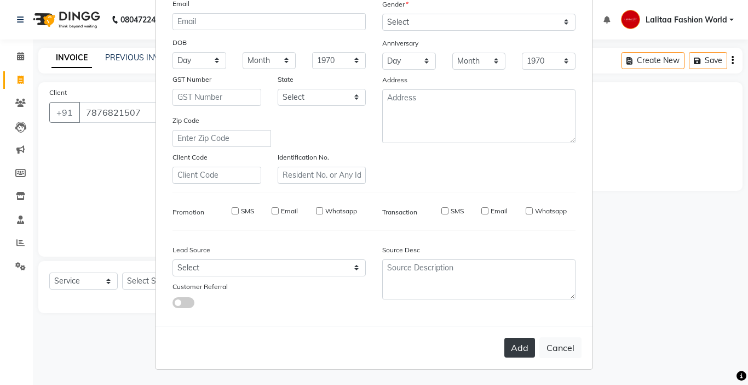
checkbox input "false"
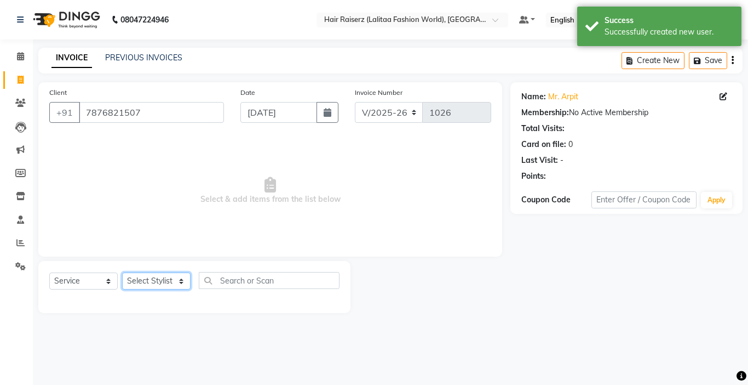
click at [131, 280] on select "Select Stylist [PERSON_NAME] counter sales [PERSON_NAME] [PERSON_NAME] Fashion …" at bounding box center [156, 280] width 68 height 17
select select "83884"
click at [122, 272] on select "Select Stylist [PERSON_NAME] counter sales [PERSON_NAME] [PERSON_NAME] Fashion …" at bounding box center [156, 280] width 68 height 17
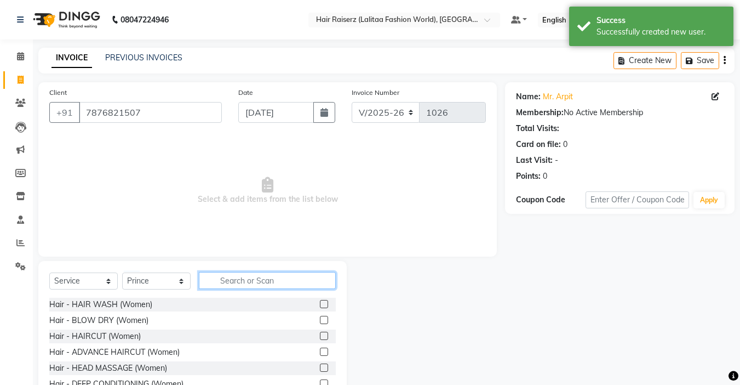
click at [240, 279] on input "text" at bounding box center [267, 280] width 137 height 17
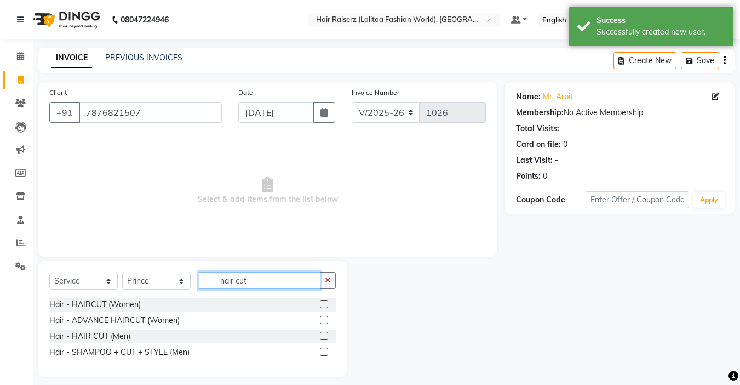
type input "hair cut"
click at [321, 333] on label at bounding box center [324, 335] width 8 height 8
click at [321, 333] on input "checkbox" at bounding box center [323, 336] width 7 height 7
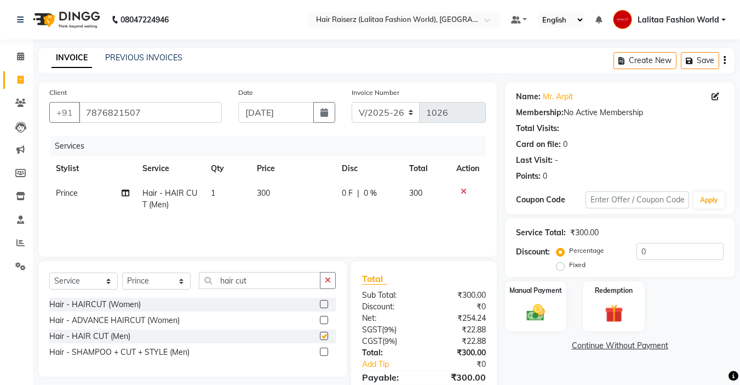
checkbox input "false"
click at [267, 280] on input "hair cut" at bounding box center [260, 280] width 122 height 17
type input "h"
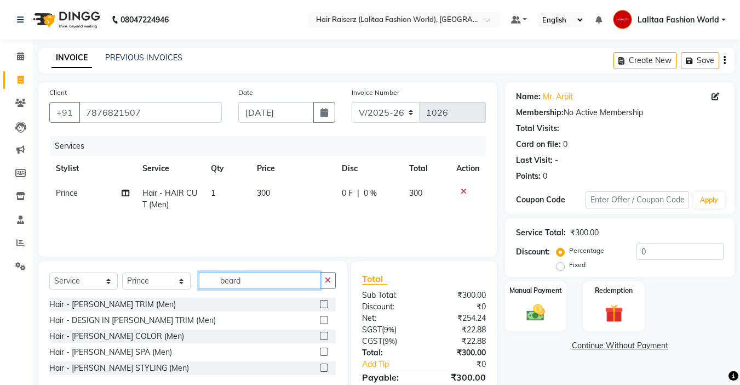
type input "beard"
click at [324, 304] on label at bounding box center [324, 304] width 8 height 8
click at [324, 304] on input "checkbox" at bounding box center [323, 304] width 7 height 7
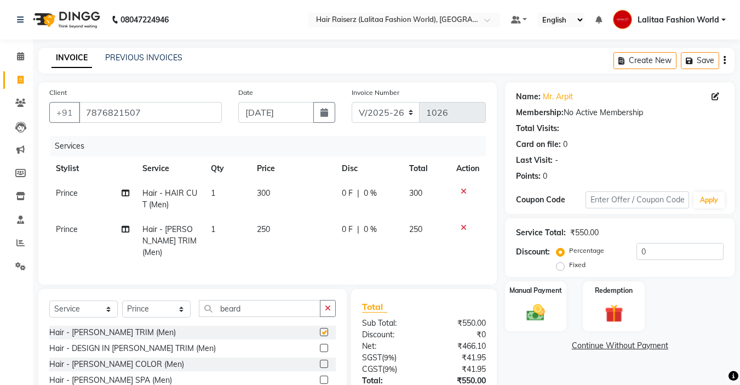
checkbox input "false"
click at [347, 228] on span "0 F" at bounding box center [347, 229] width 11 height 12
select select "83884"
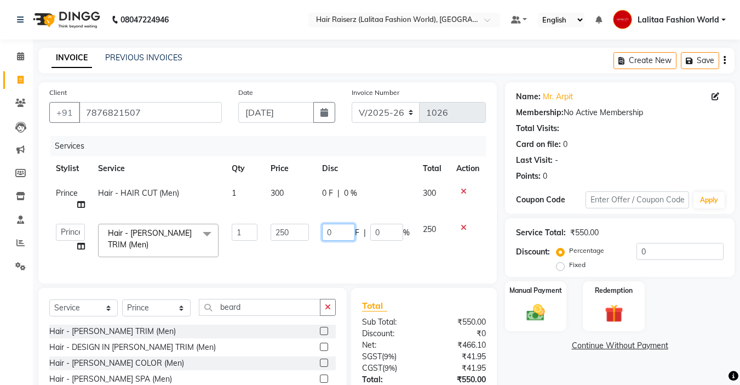
click at [340, 233] on input "0" at bounding box center [338, 231] width 33 height 17
type input "50"
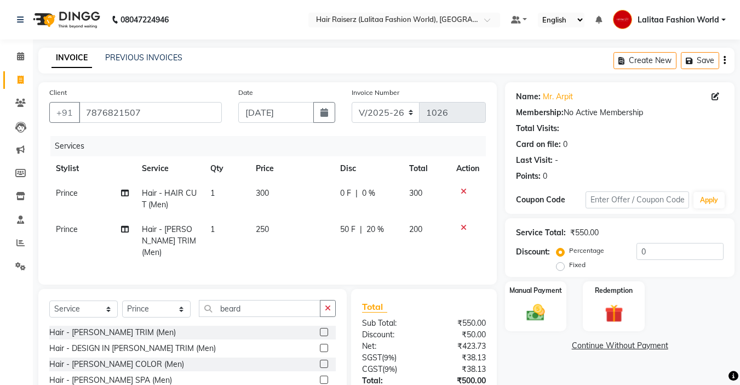
click at [337, 261] on div "Services Stylist Service Qty Price Disc Total Action Prince Hair - HAIR CUT (Me…" at bounding box center [267, 204] width 437 height 137
click at [544, 307] on img at bounding box center [535, 312] width 31 height 22
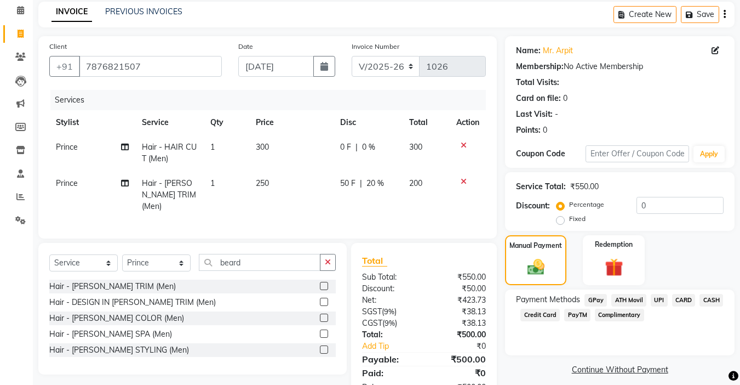
scroll to position [78, 0]
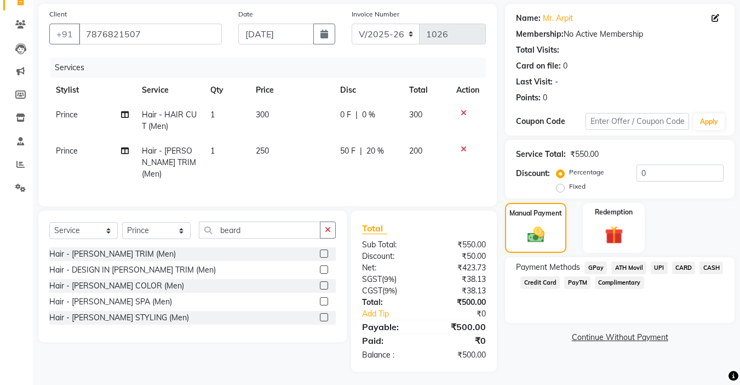
click at [655, 266] on span "UPI" at bounding box center [659, 267] width 17 height 13
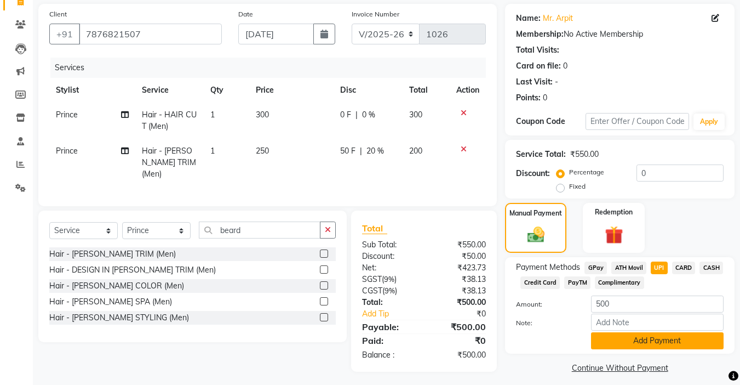
click at [632, 341] on button "Add Payment" at bounding box center [657, 340] width 133 height 17
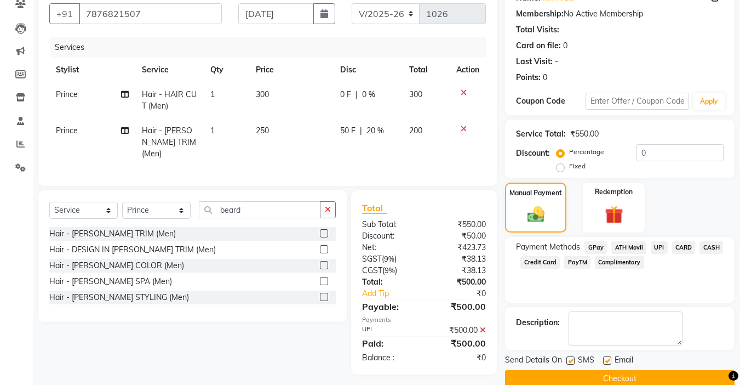
scroll to position [117, 0]
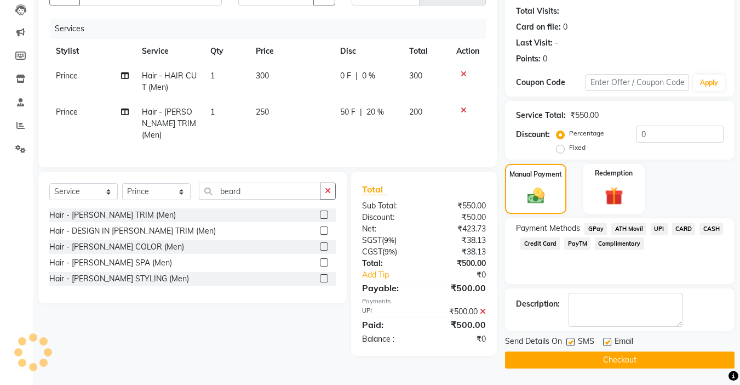
click at [609, 342] on label at bounding box center [607, 341] width 8 height 8
click at [609, 342] on input "checkbox" at bounding box center [606, 342] width 7 height 7
checkbox input "false"
click at [609, 363] on button "Checkout" at bounding box center [620, 359] width 230 height 17
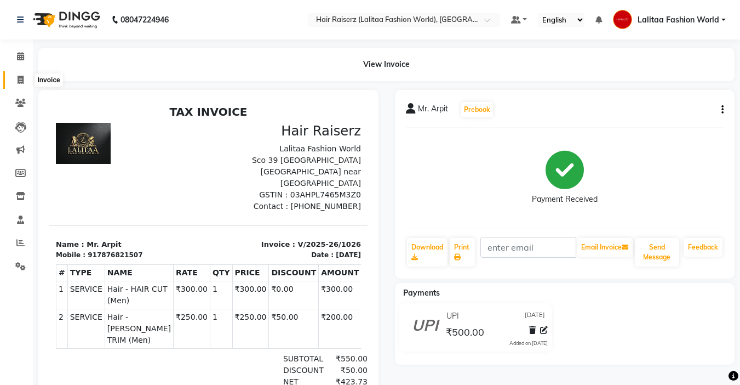
click at [20, 81] on icon at bounding box center [21, 80] width 6 height 8
select select "service"
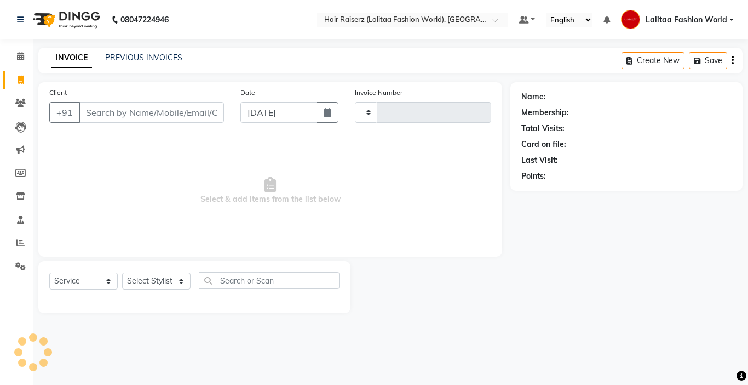
type input "1027"
select select "7098"
click at [18, 60] on icon at bounding box center [20, 56] width 7 height 8
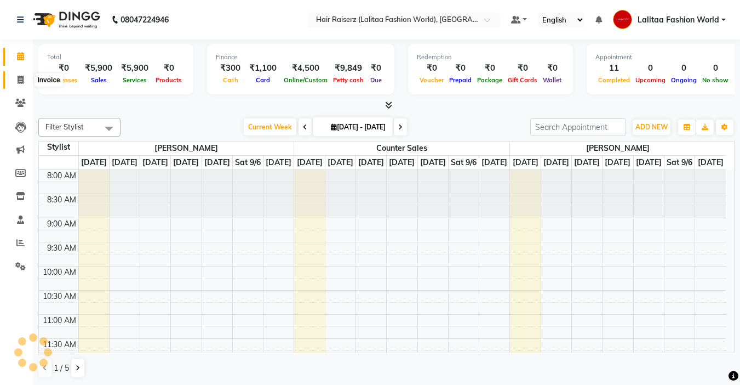
click at [24, 77] on span at bounding box center [20, 80] width 19 height 13
select select "service"
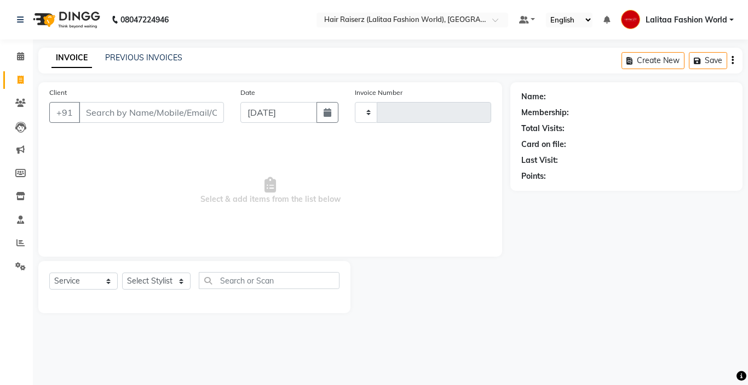
type input "1027"
click at [126, 60] on link "PREVIOUS INVOICES" at bounding box center [143, 58] width 77 height 10
